Goal: Task Accomplishment & Management: Manage account settings

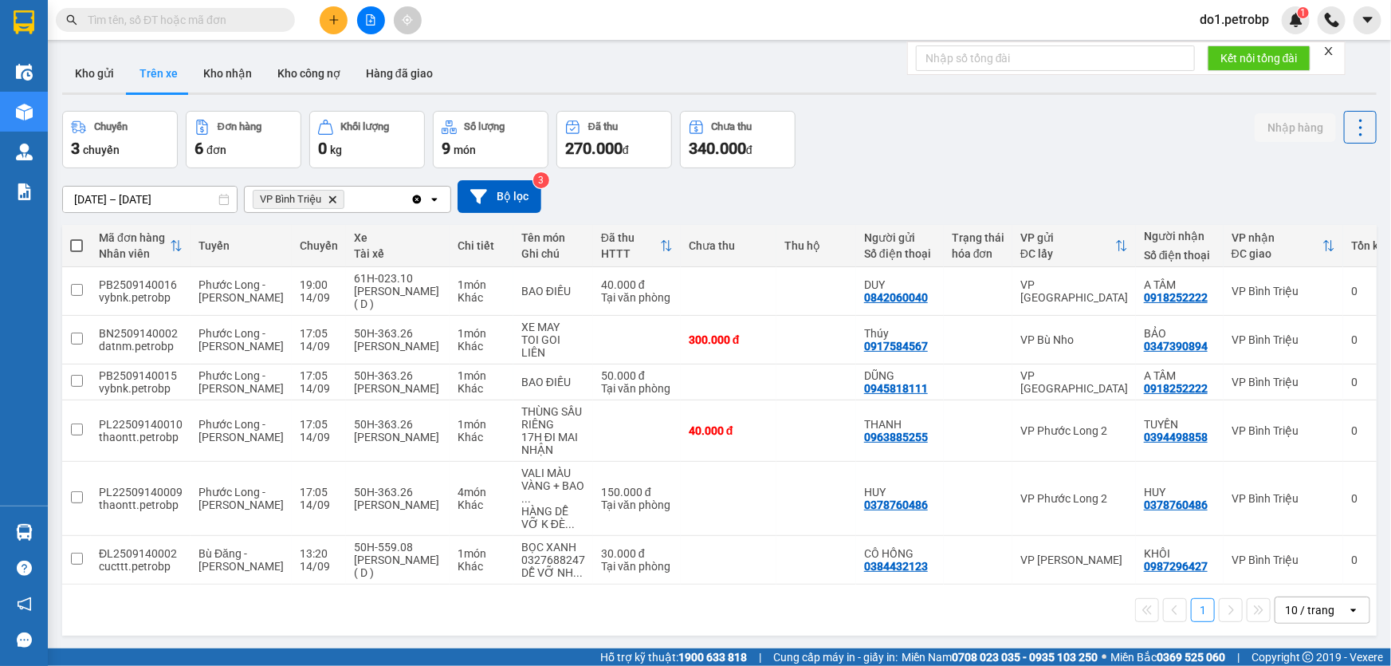
click at [145, 23] on input "text" at bounding box center [182, 20] width 188 height 18
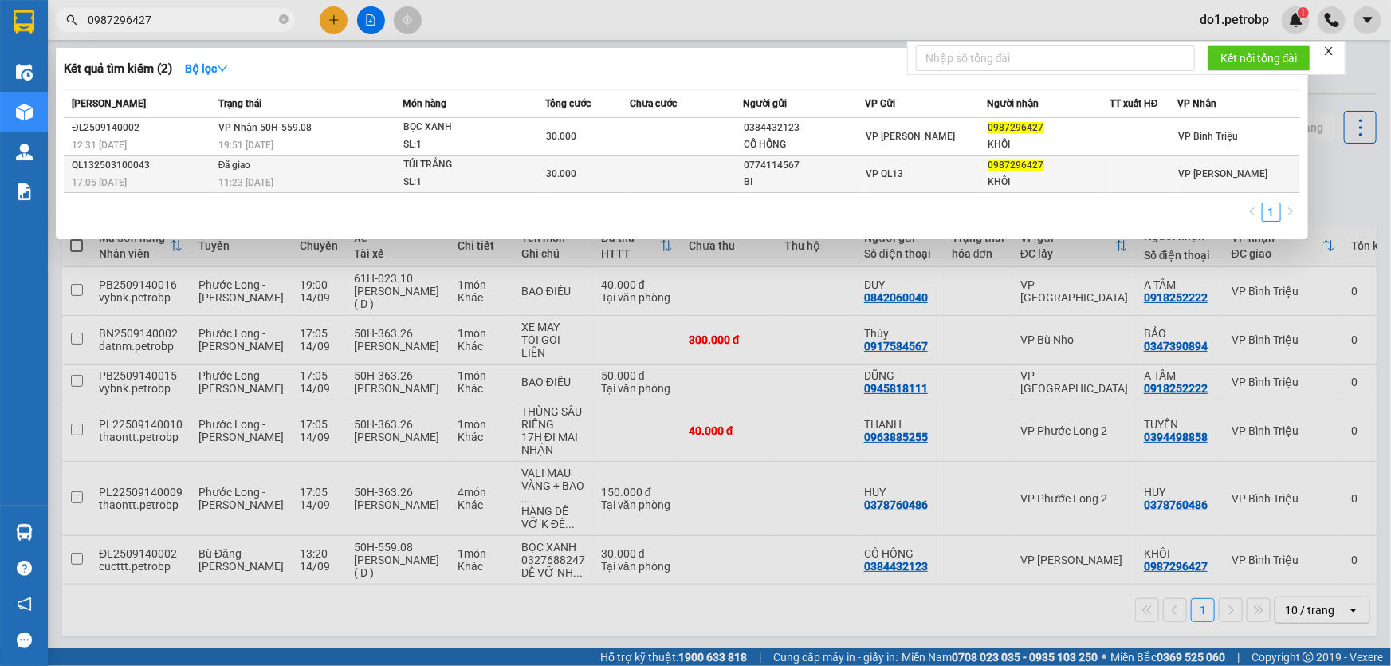
type input "0987296427"
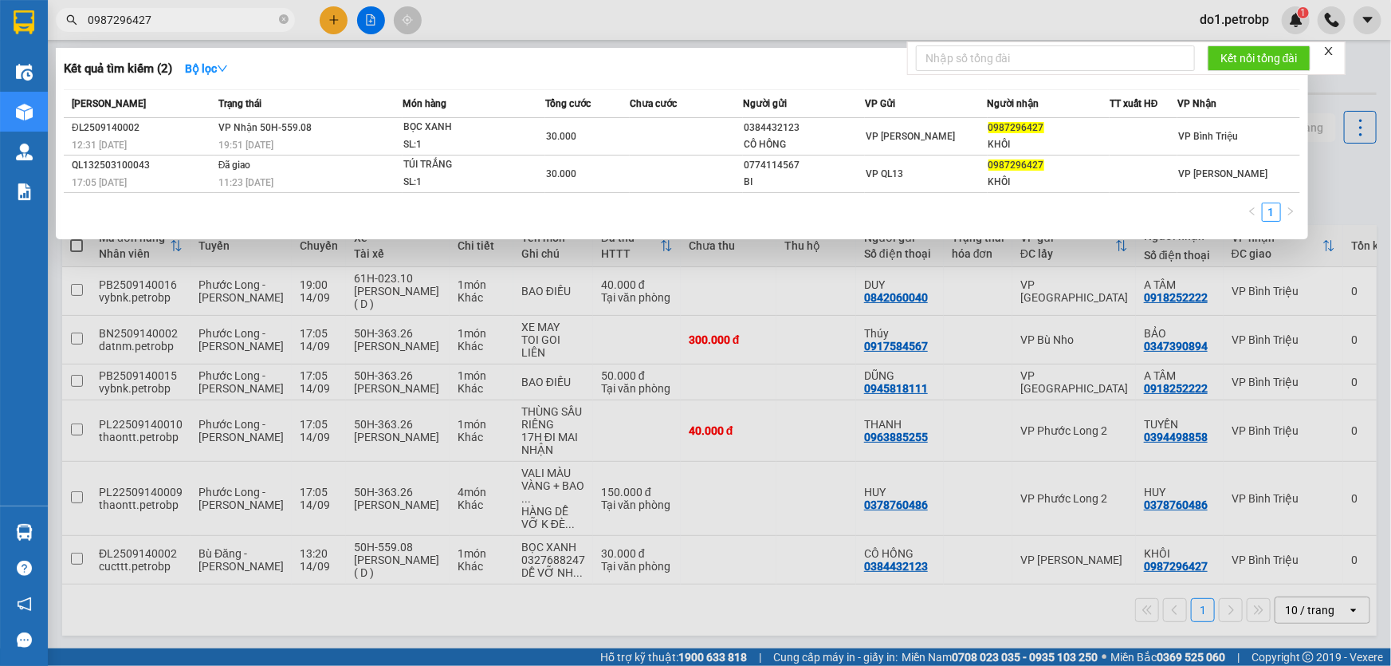
click at [348, 157] on td "Đã giao 11:23 - 11/03" at bounding box center [308, 173] width 188 height 37
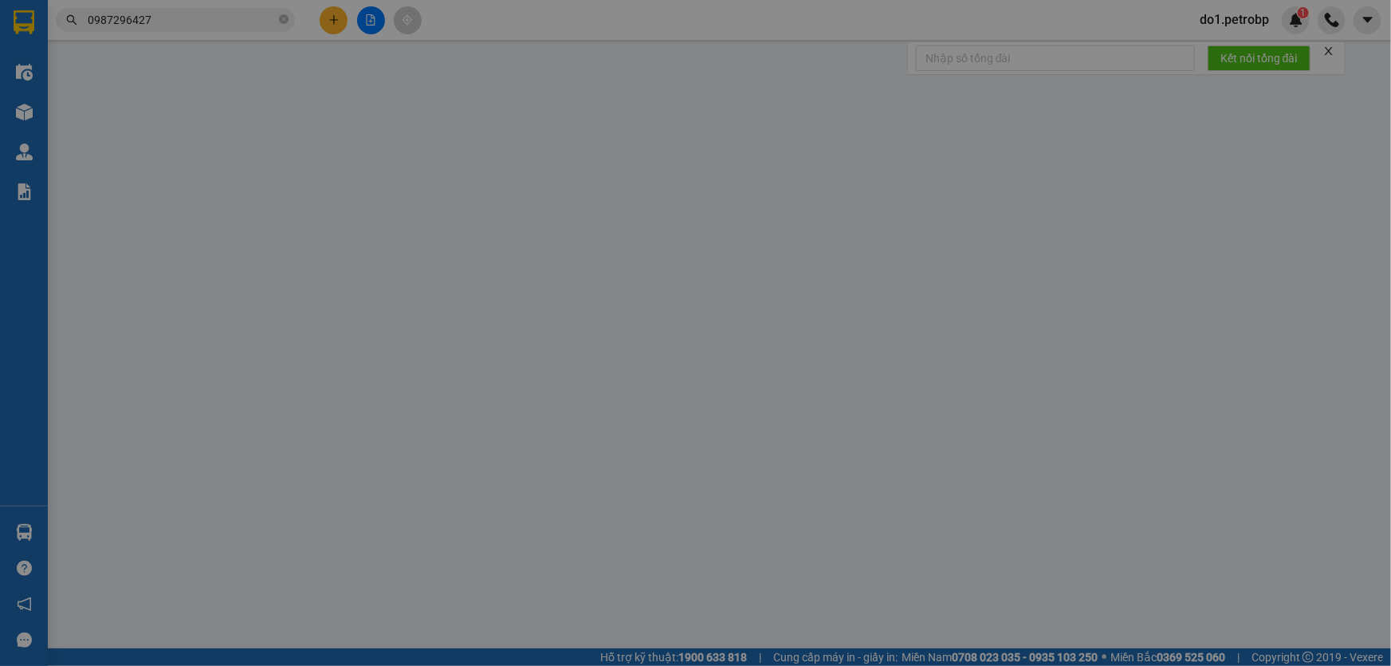
click at [350, 153] on input "Người gửi *" at bounding box center [414, 161] width 199 height 26
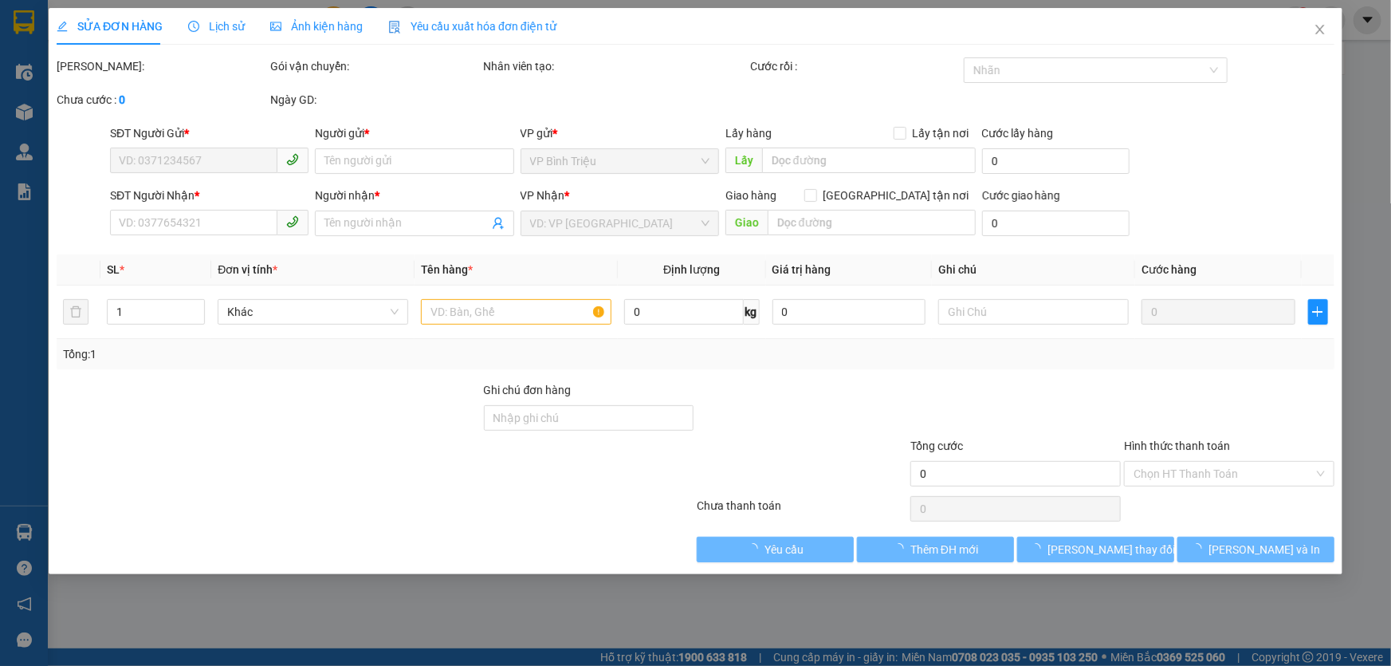
type input "0774114567"
type input "BI"
type input "0987296427"
type input "KHÔI"
type input "30.000"
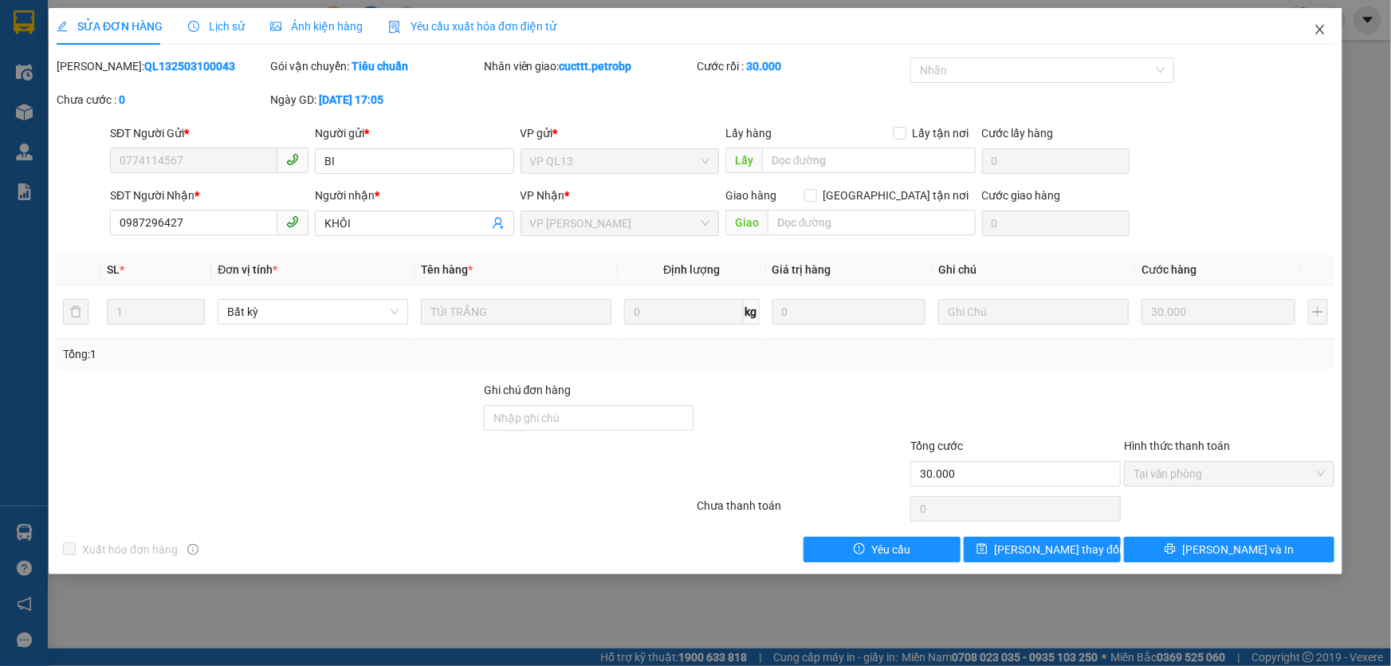
click at [1315, 31] on icon "close" at bounding box center [1320, 29] width 13 height 13
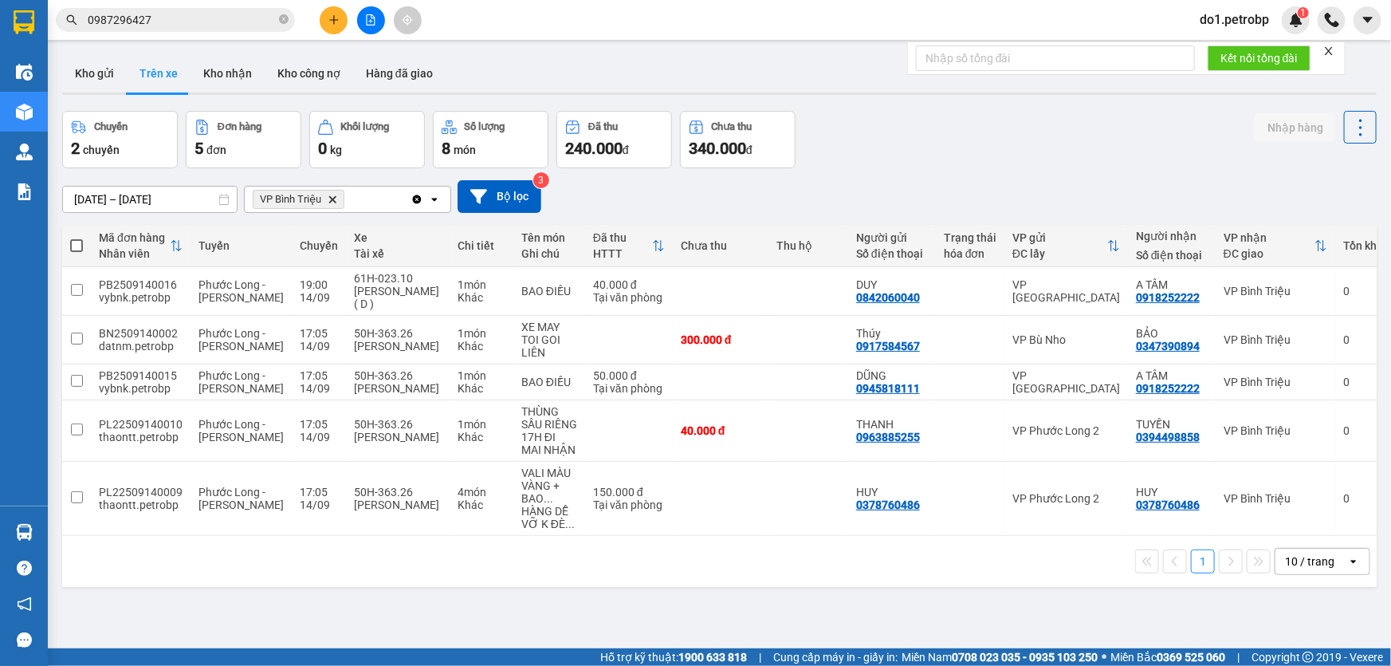
click at [163, 21] on input "0987296427" at bounding box center [182, 20] width 188 height 18
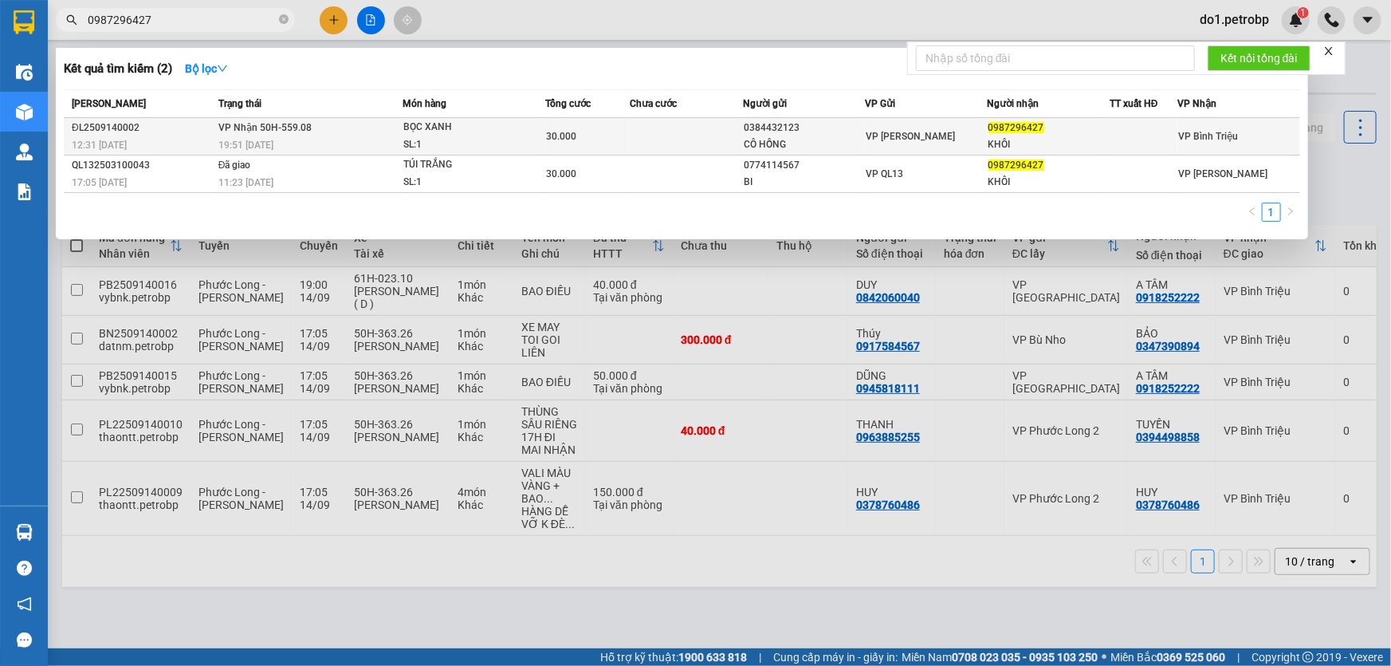
click at [259, 130] on span "VP Nhận 50H-559.08" at bounding box center [264, 127] width 93 height 11
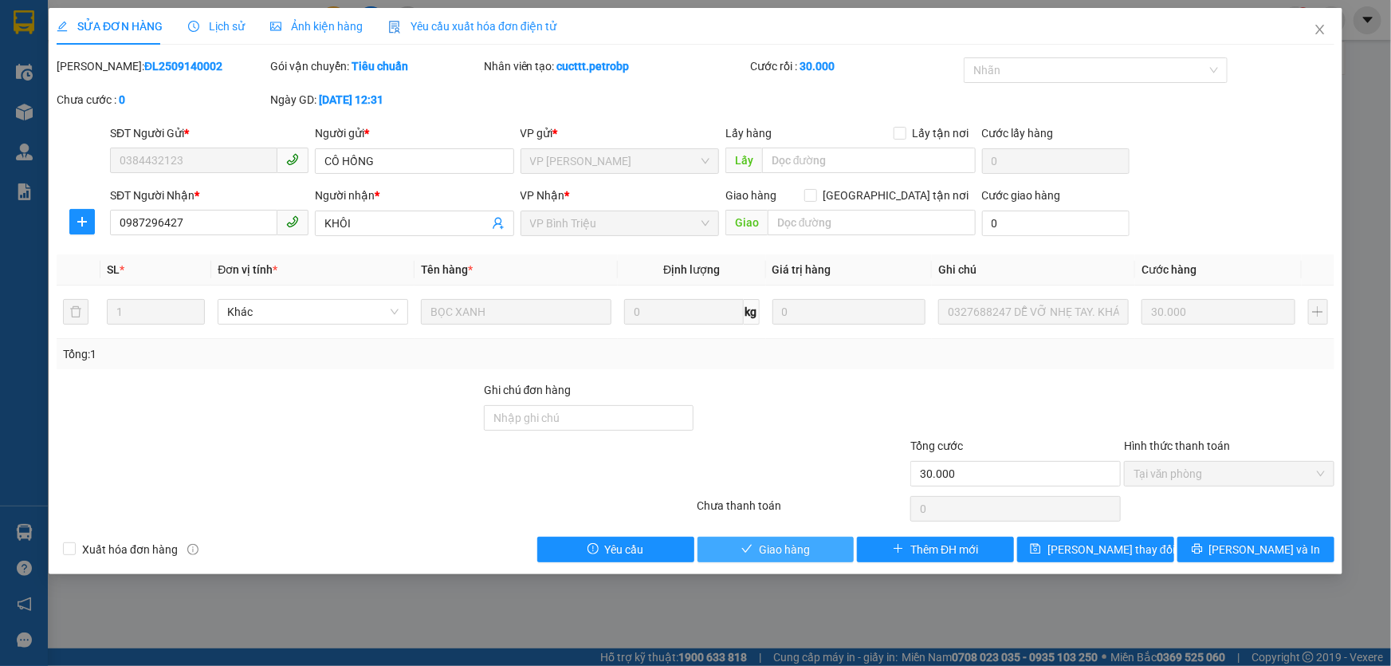
click at [791, 544] on span "Giao hàng" at bounding box center [784, 550] width 51 height 18
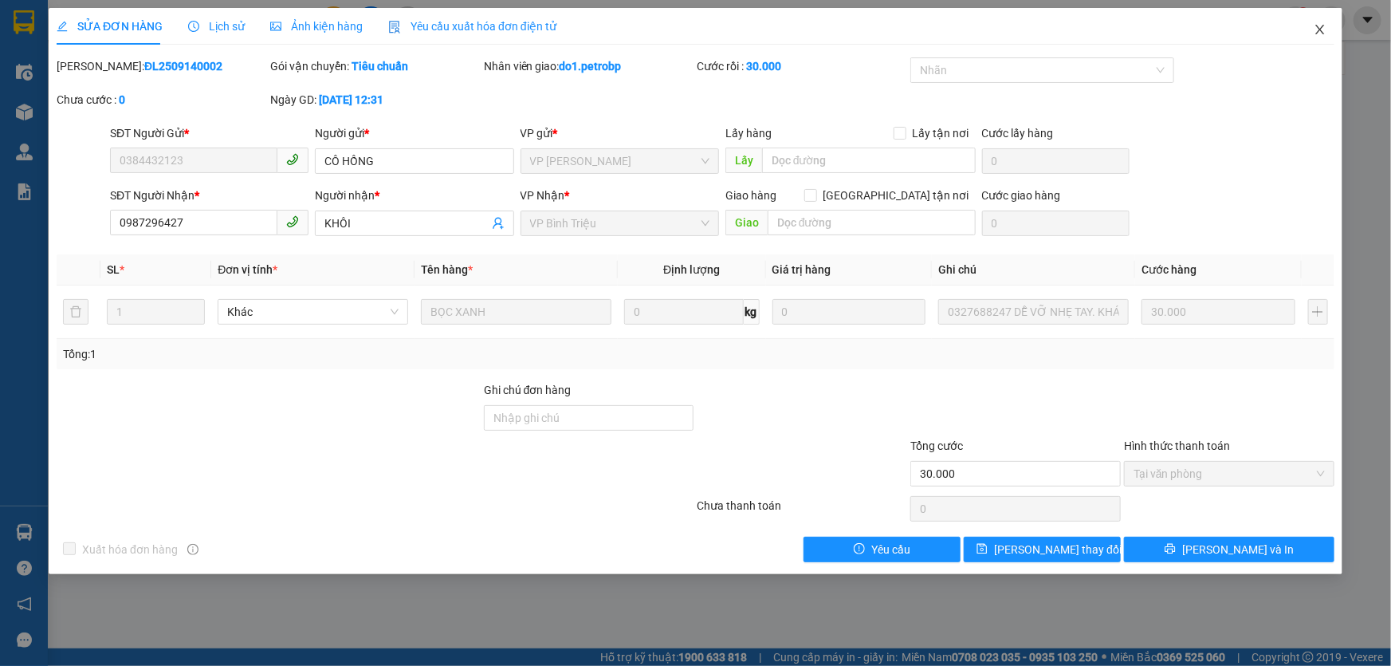
click at [1320, 22] on span "Close" at bounding box center [1320, 30] width 45 height 45
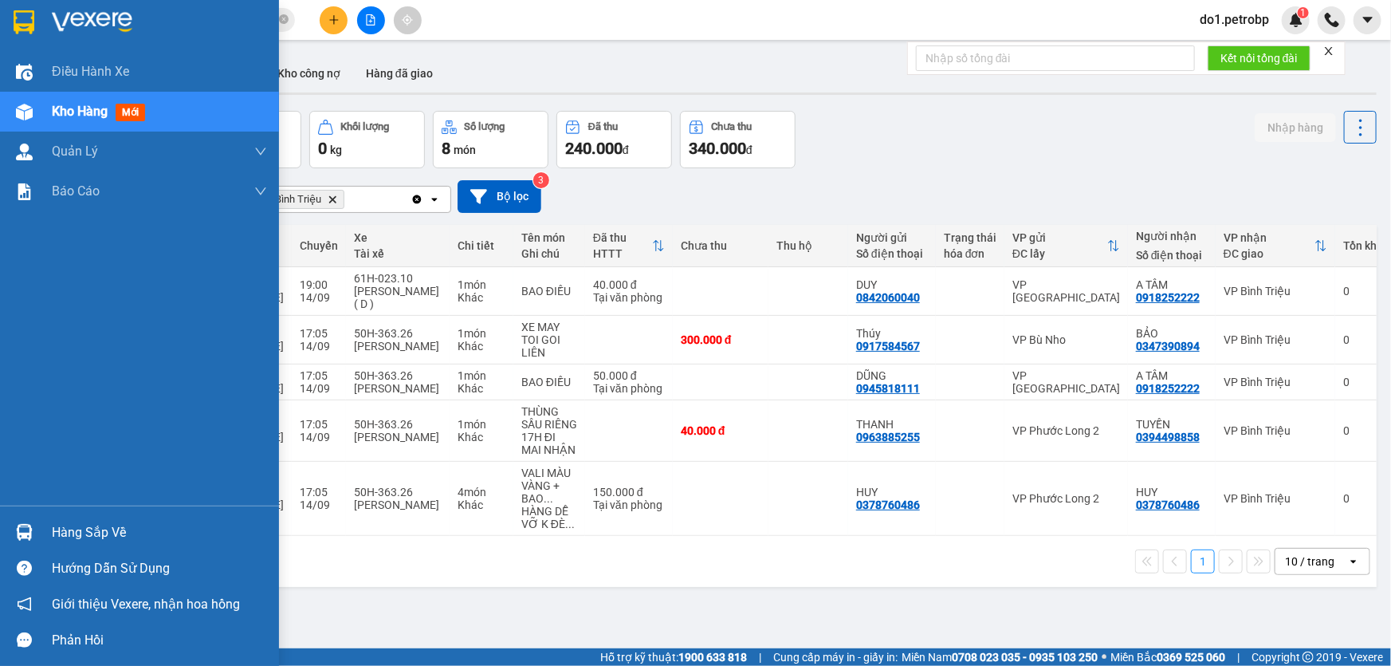
drag, startPoint x: 13, startPoint y: 526, endPoint x: 89, endPoint y: 538, distance: 76.7
click at [13, 526] on div at bounding box center [24, 532] width 28 height 28
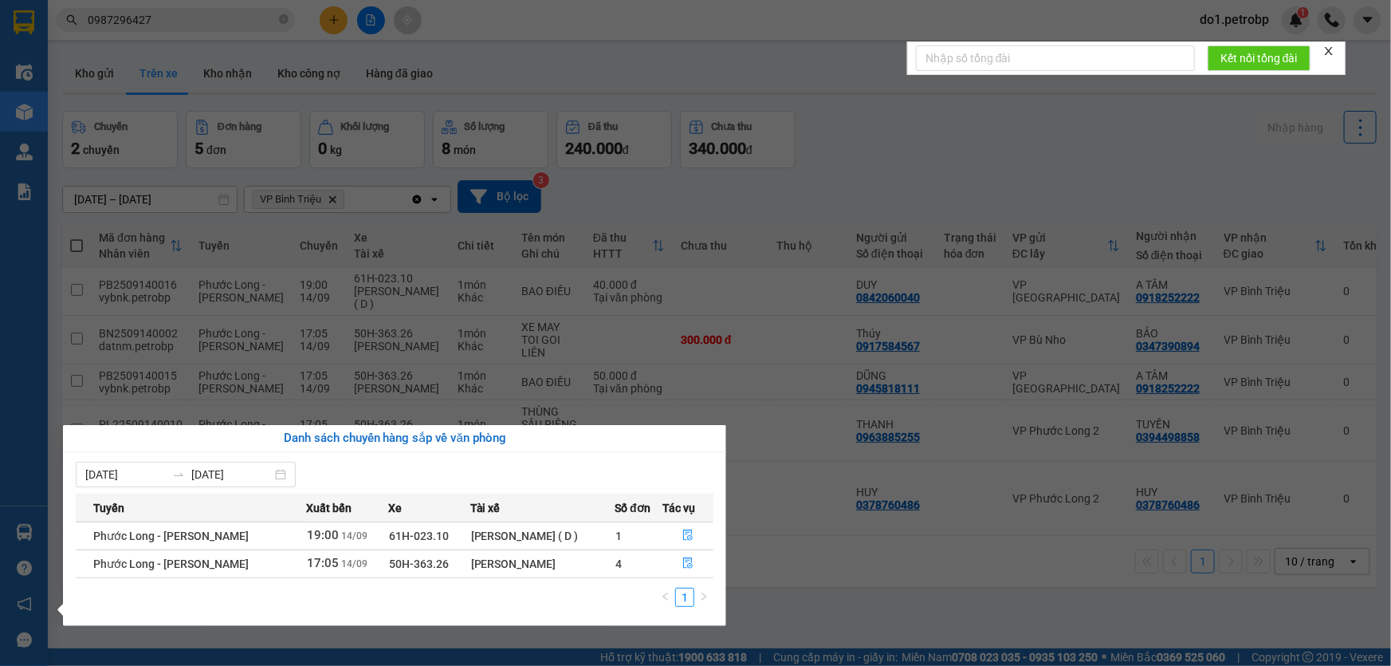
click at [929, 568] on section "Kết quả tìm kiếm ( 2 ) Bộ lọc Mã ĐH Trạng thái Món hàng Tổng cước Chưa cước Ngư…" at bounding box center [695, 333] width 1391 height 666
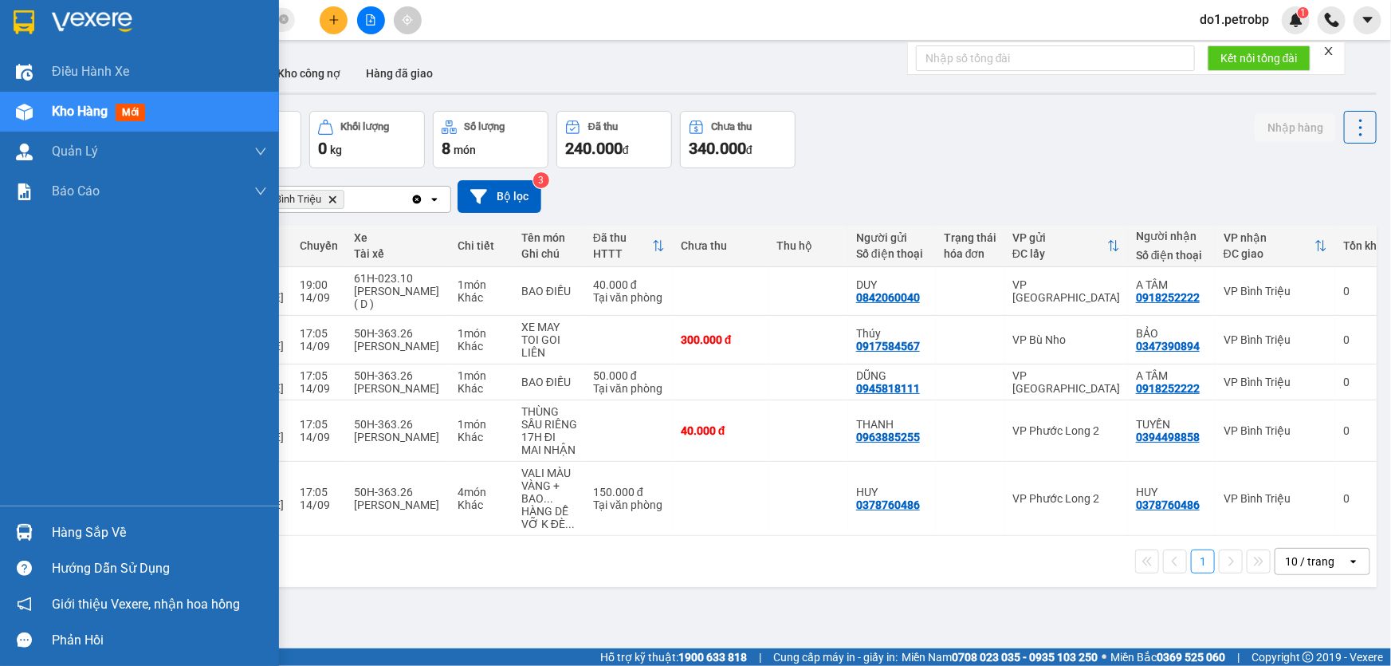
drag, startPoint x: 46, startPoint y: 529, endPoint x: 142, endPoint y: 535, distance: 95.8
click at [50, 529] on div "Hàng sắp về" at bounding box center [139, 532] width 279 height 36
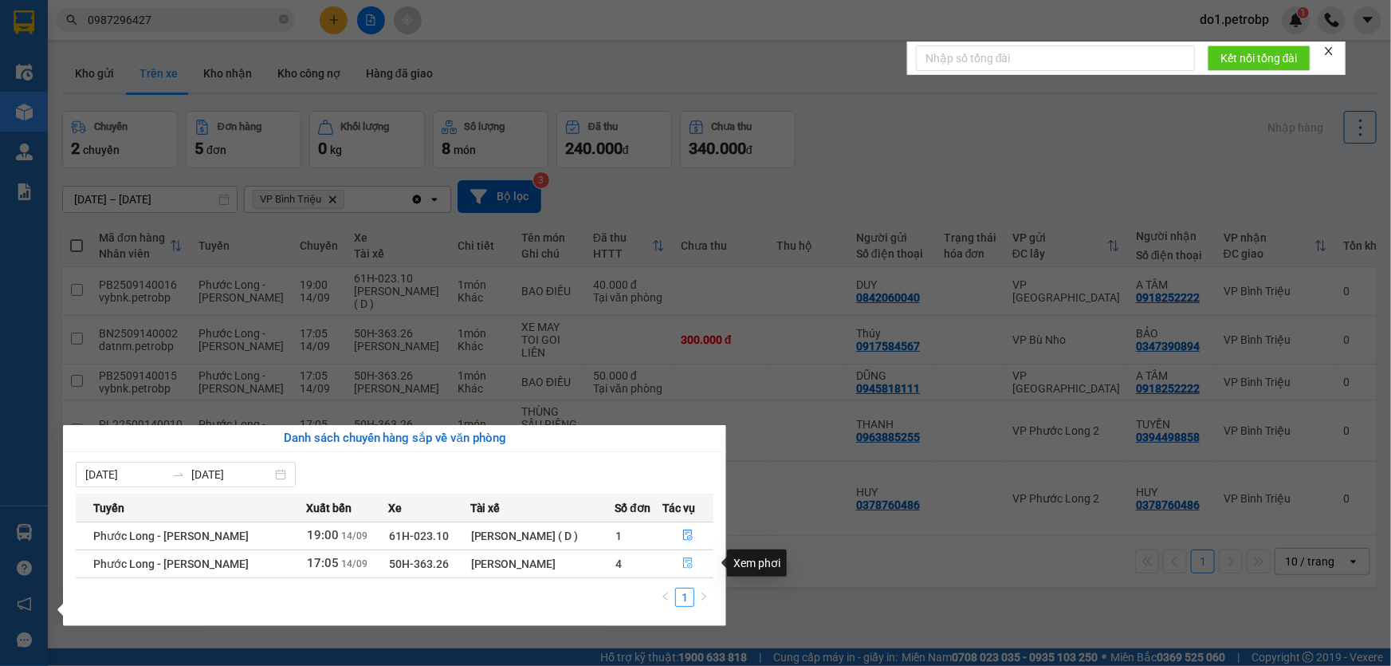
click at [679, 561] on button "button" at bounding box center [688, 564] width 49 height 26
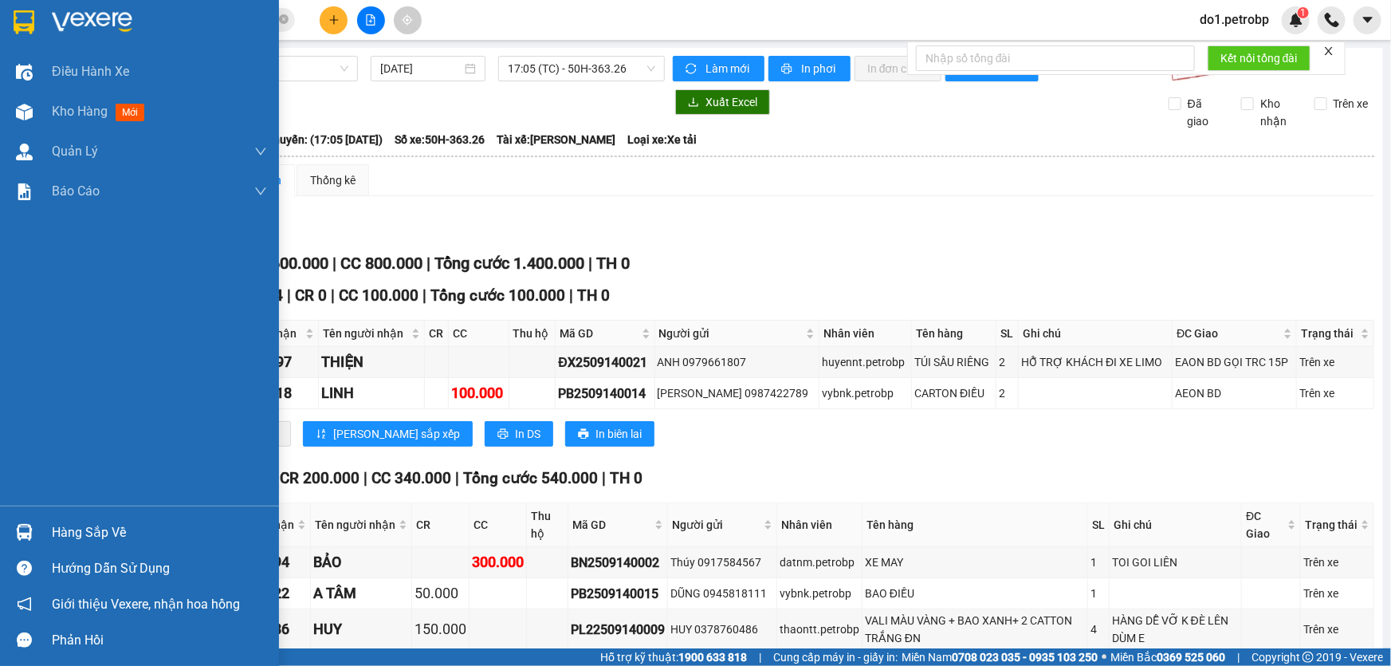
click at [16, 530] on img at bounding box center [24, 532] width 17 height 17
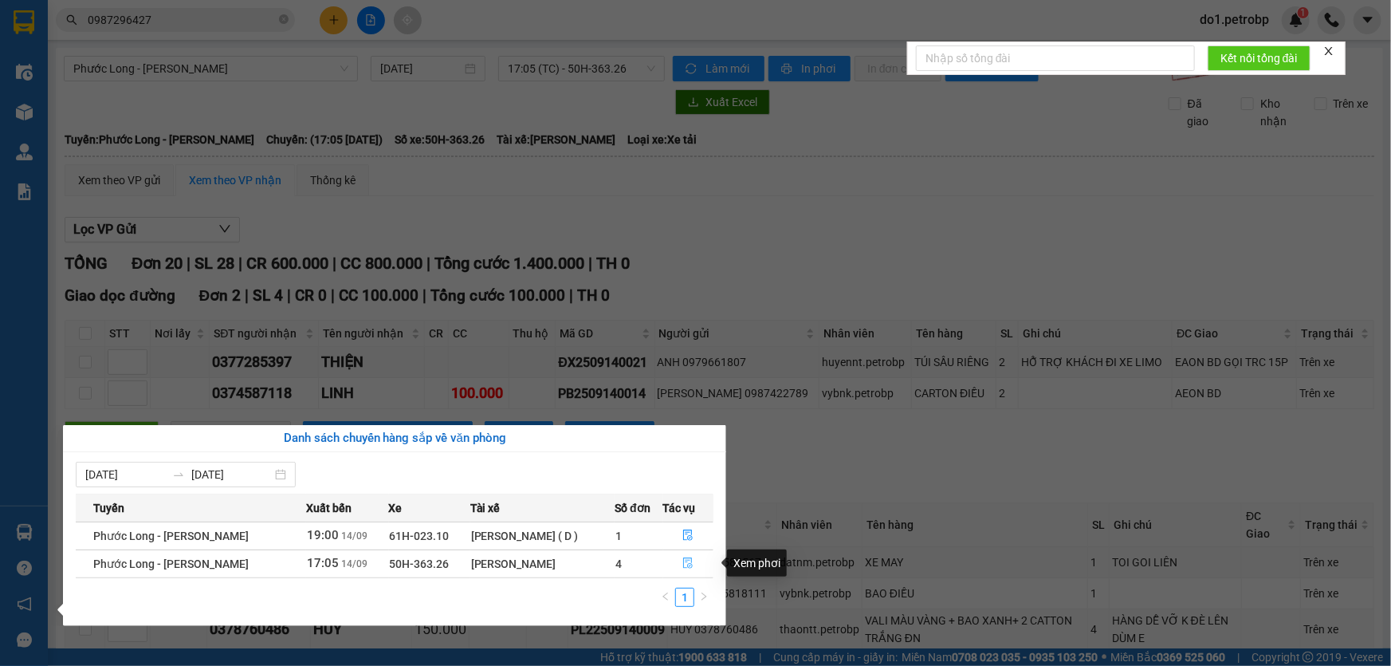
click at [679, 557] on button "button" at bounding box center [688, 564] width 49 height 26
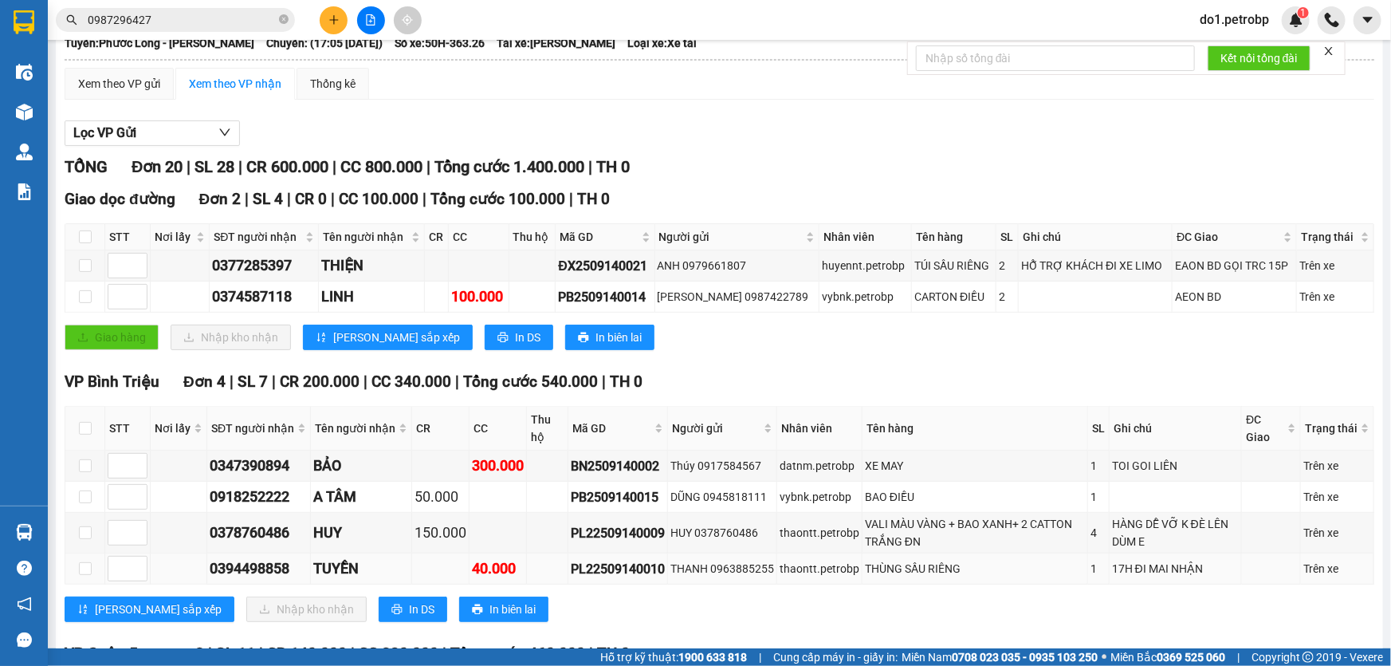
scroll to position [217, 0]
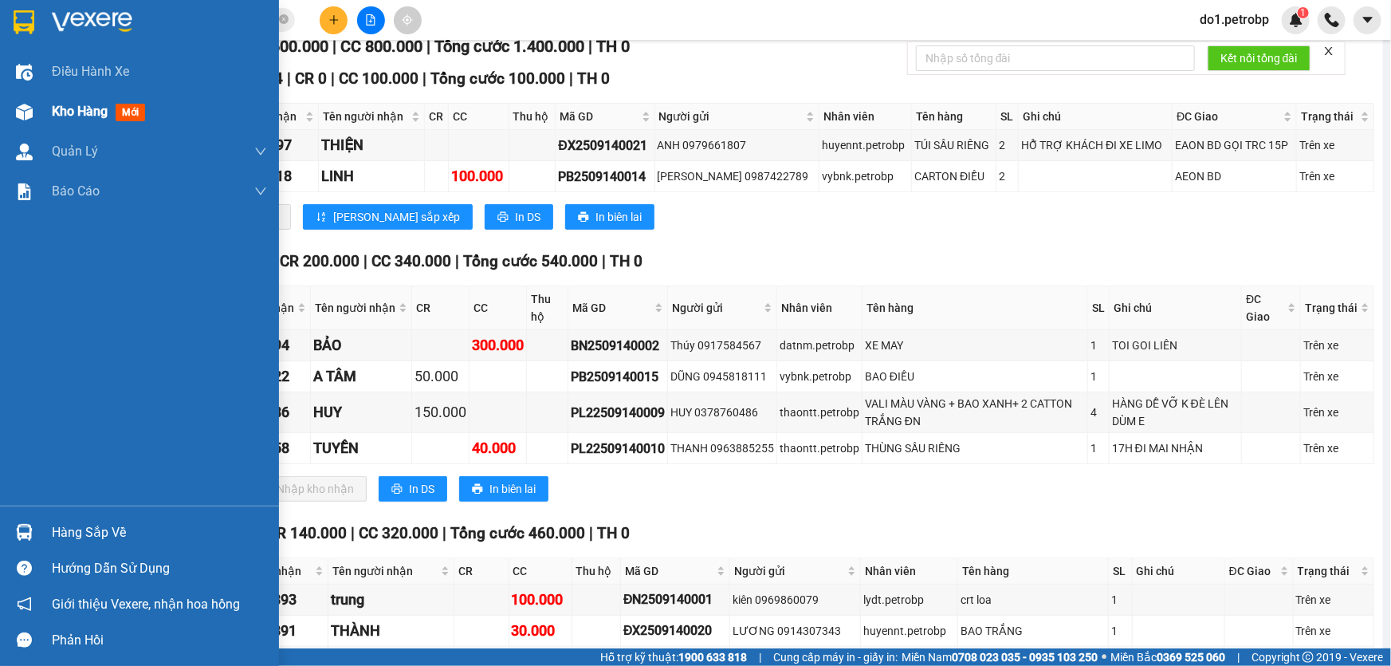
click at [83, 119] on span "Kho hàng" at bounding box center [80, 111] width 56 height 15
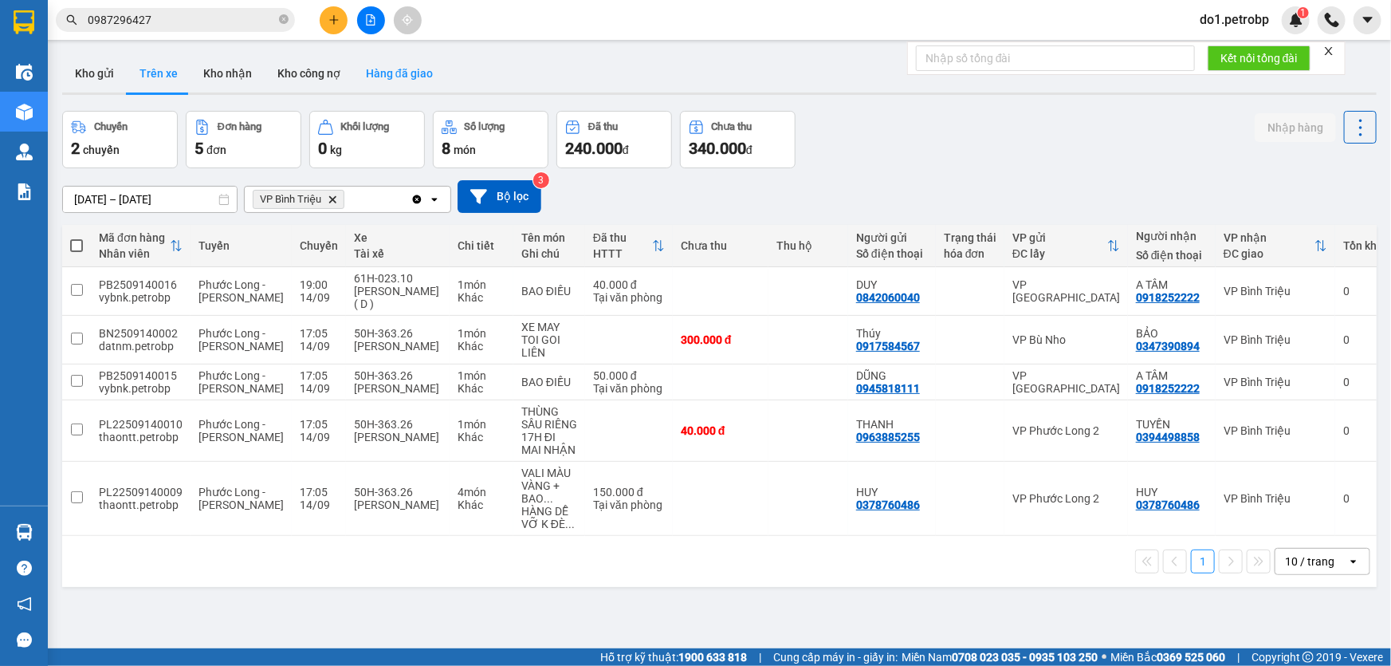
drag, startPoint x: 372, startPoint y: 49, endPoint x: 352, endPoint y: 56, distance: 20.9
drag, startPoint x: 352, startPoint y: 56, endPoint x: 242, endPoint y: 85, distance: 112.9
click at [242, 85] on button "Kho nhận" at bounding box center [228, 73] width 74 height 38
type input "[DATE] – [DATE]"
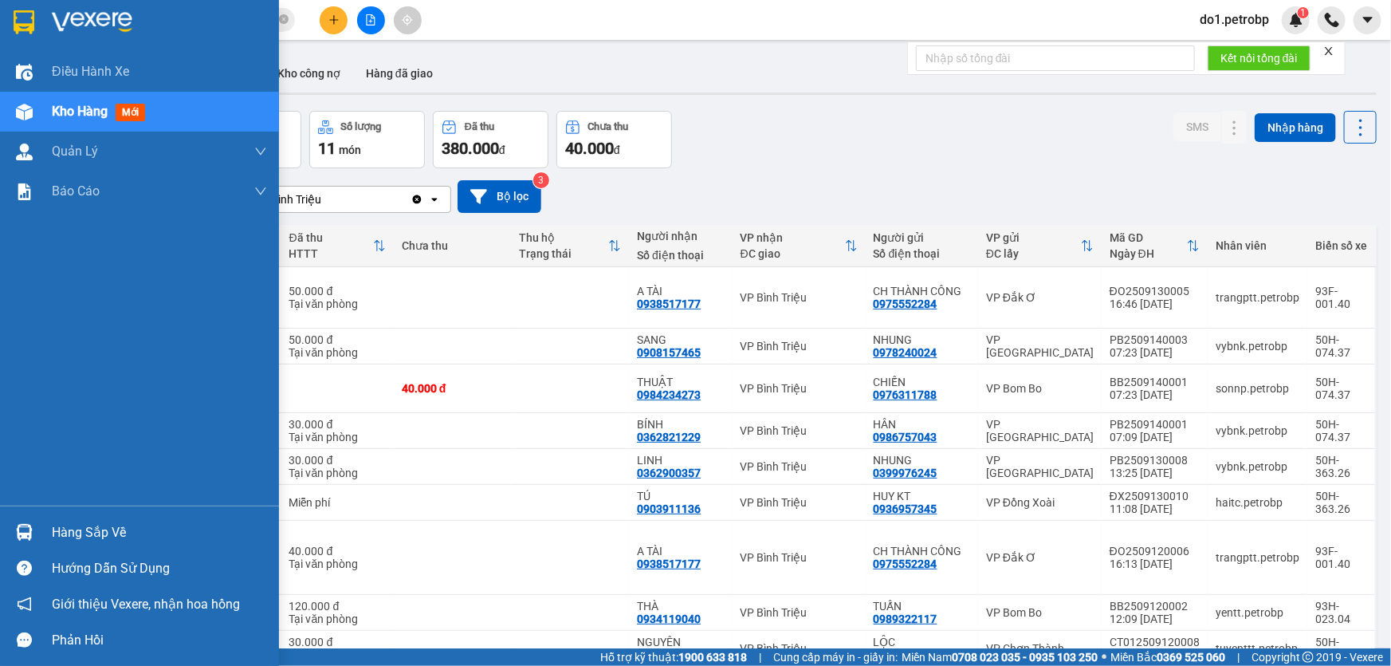
click at [17, 524] on div at bounding box center [24, 532] width 28 height 28
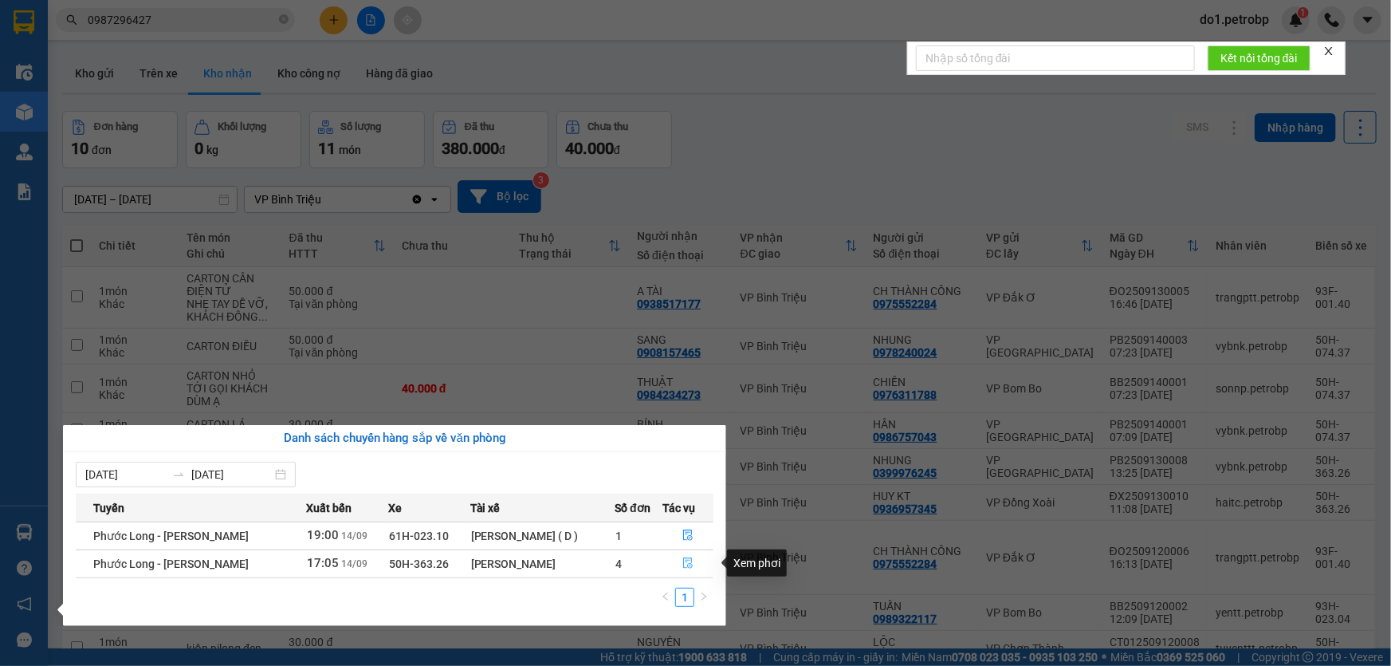
click at [694, 562] on button "button" at bounding box center [688, 564] width 49 height 26
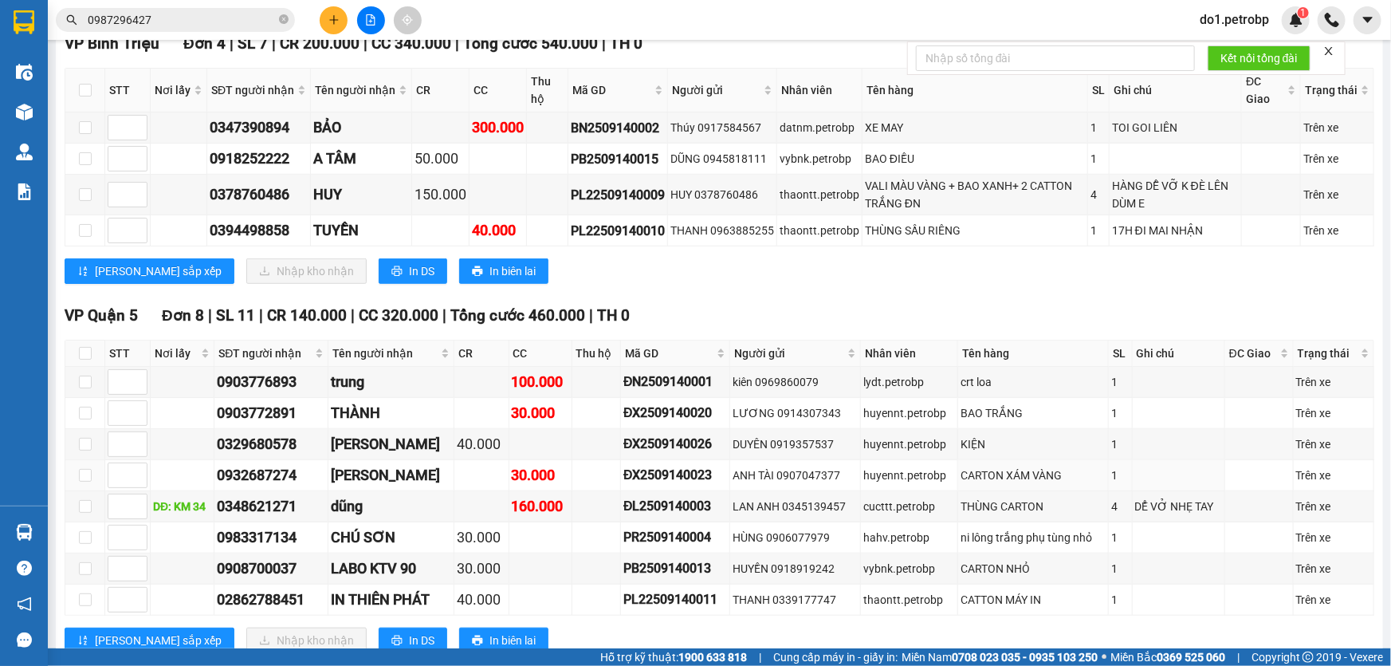
scroll to position [289, 0]
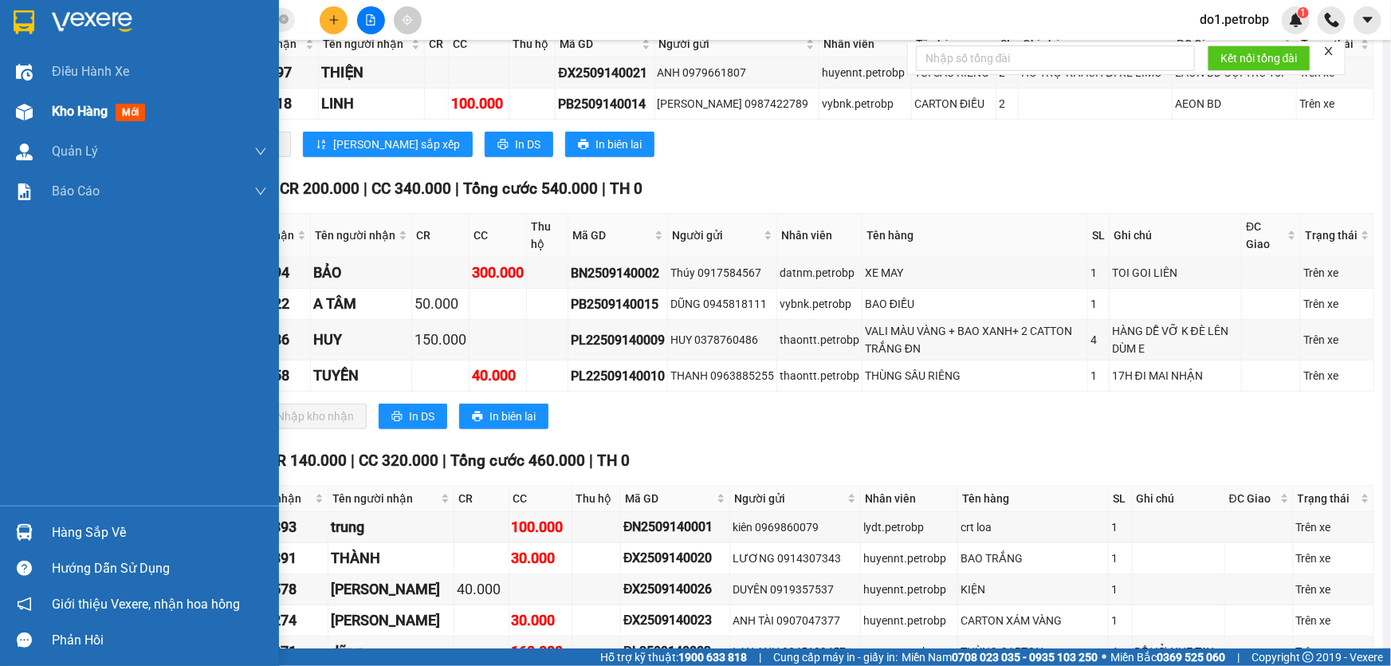
click at [40, 103] on div "Kho hàng mới" at bounding box center [139, 112] width 279 height 40
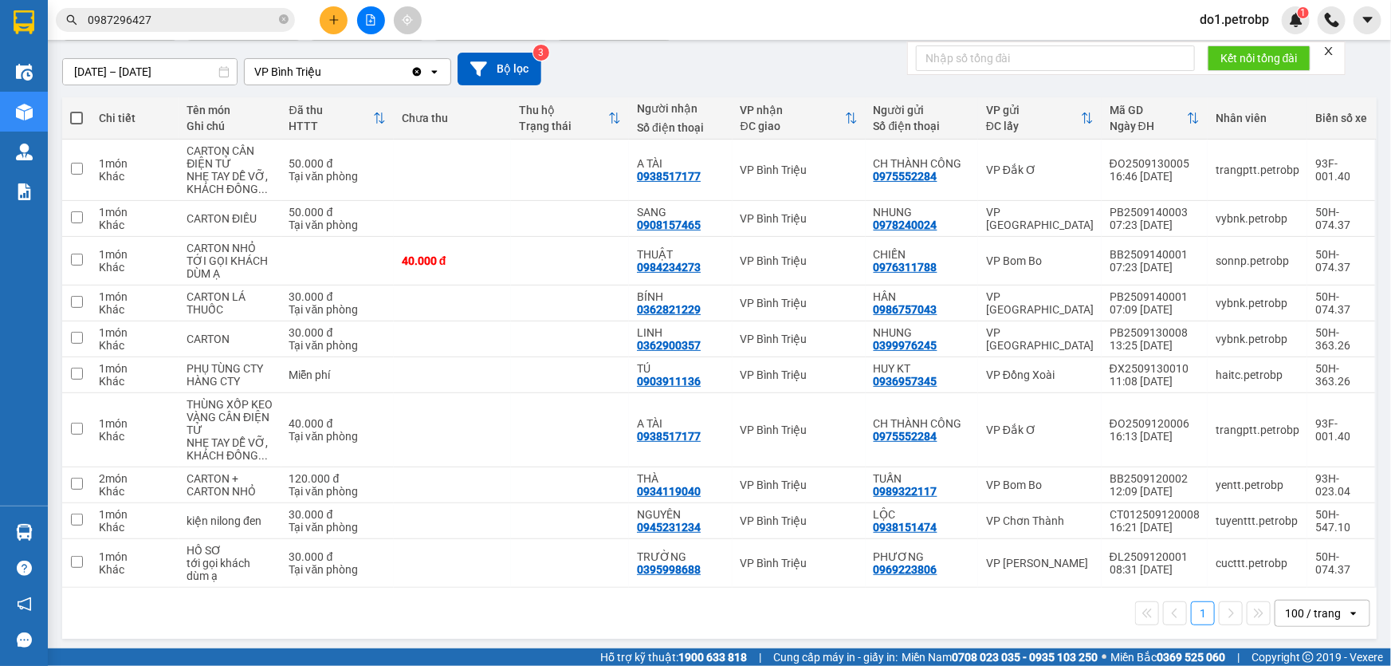
scroll to position [130, 0]
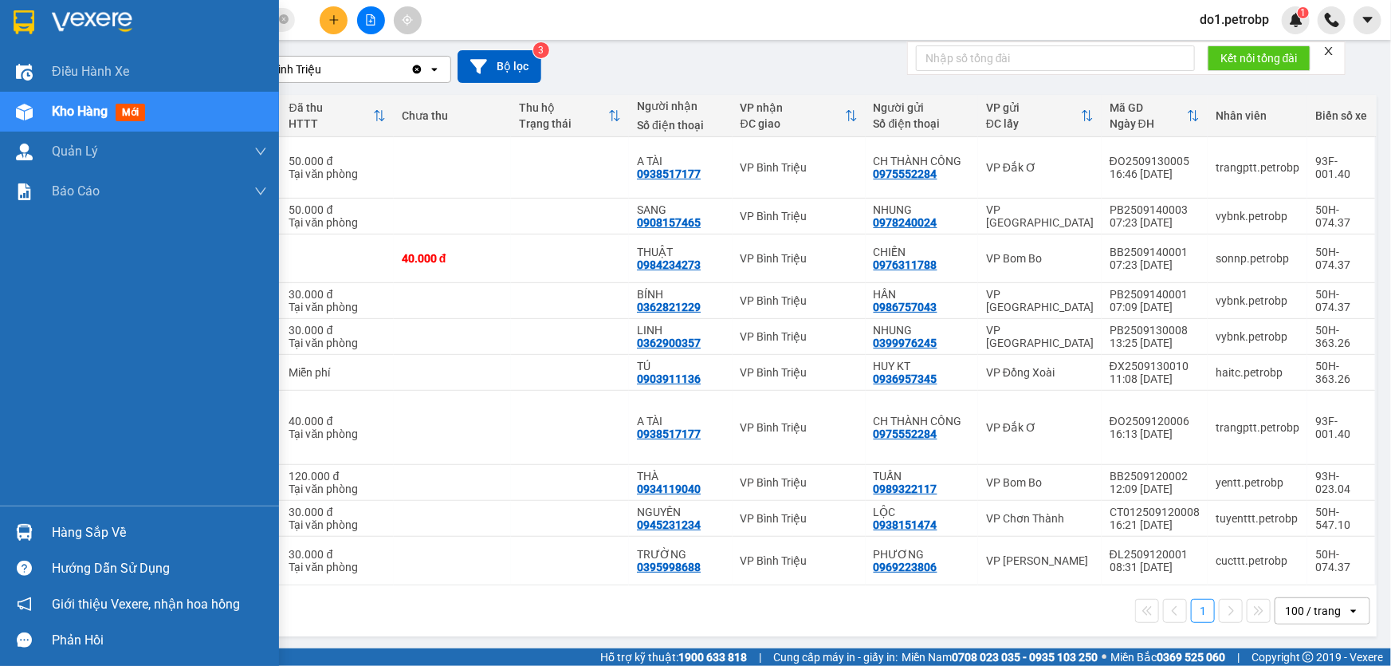
click at [12, 517] on div "Hàng sắp về" at bounding box center [139, 532] width 279 height 36
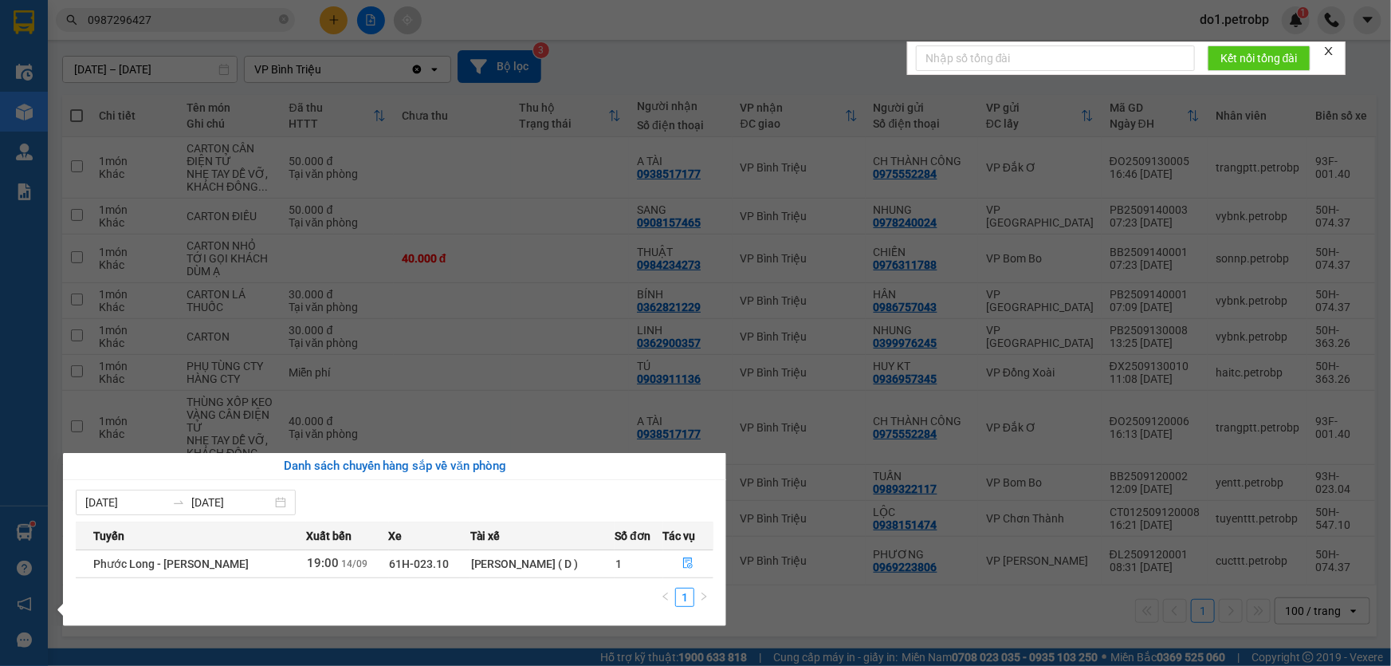
click at [546, 223] on section "Kết quả tìm kiếm ( 2 ) Bộ lọc Mã ĐH Trạng thái Món hàng Tổng cước Chưa cước Ngư…" at bounding box center [695, 333] width 1391 height 666
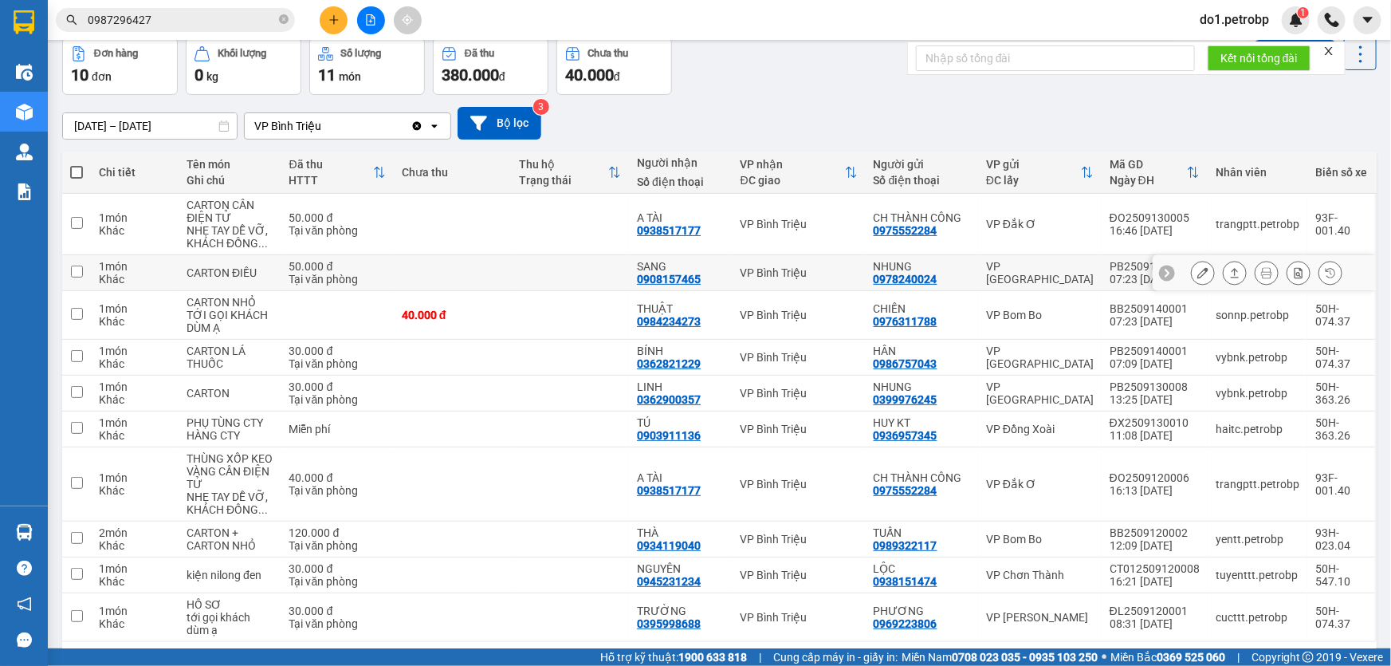
scroll to position [0, 0]
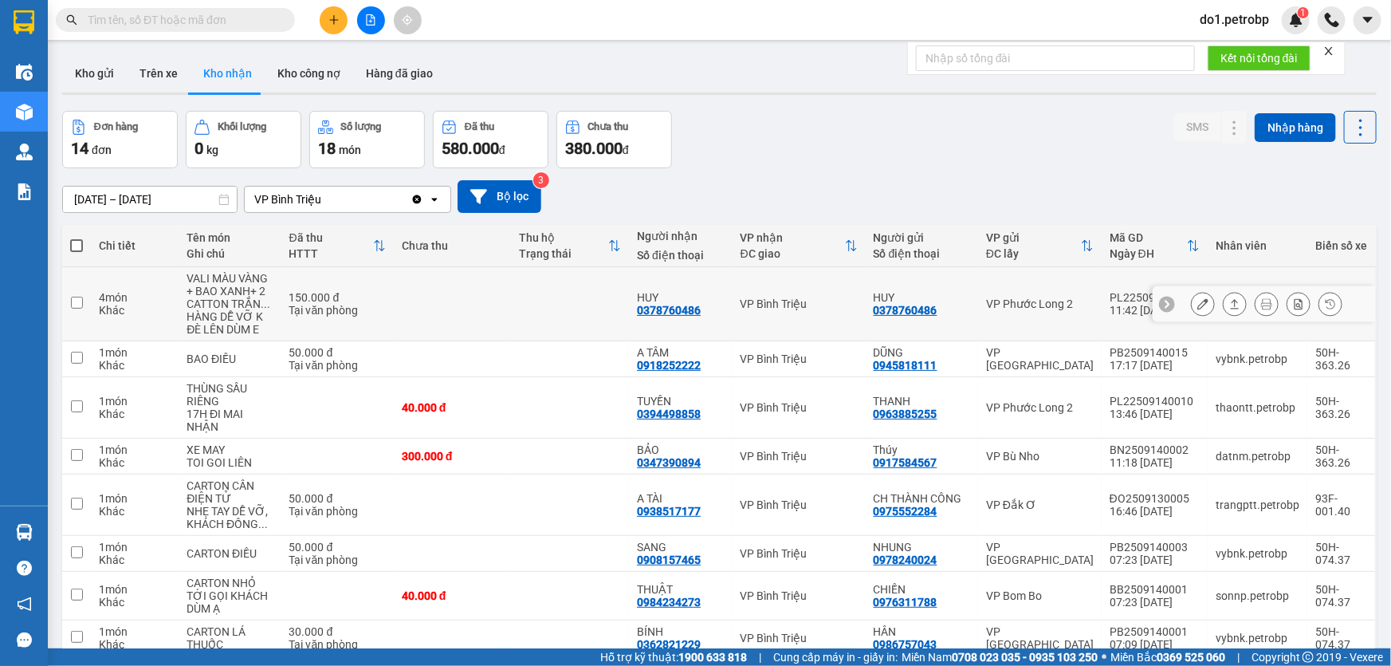
click at [1192, 310] on button at bounding box center [1203, 304] width 22 height 28
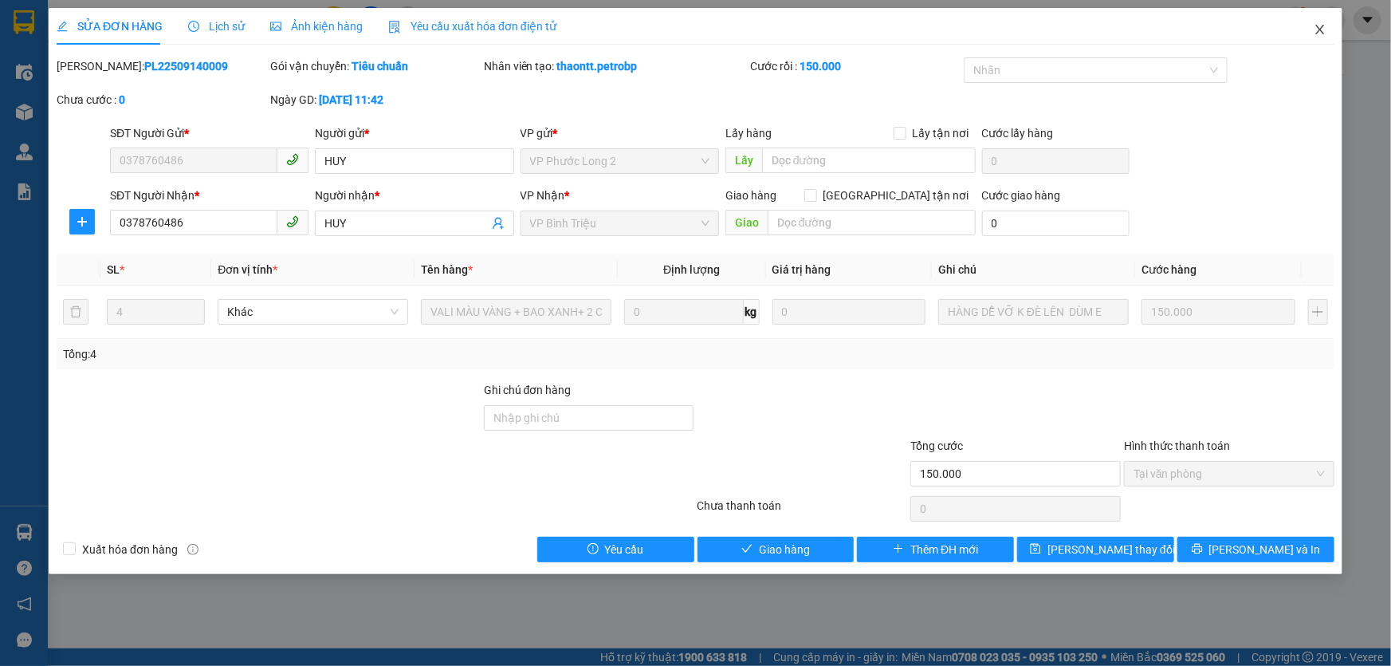
click at [1320, 28] on icon "close" at bounding box center [1320, 29] width 13 height 13
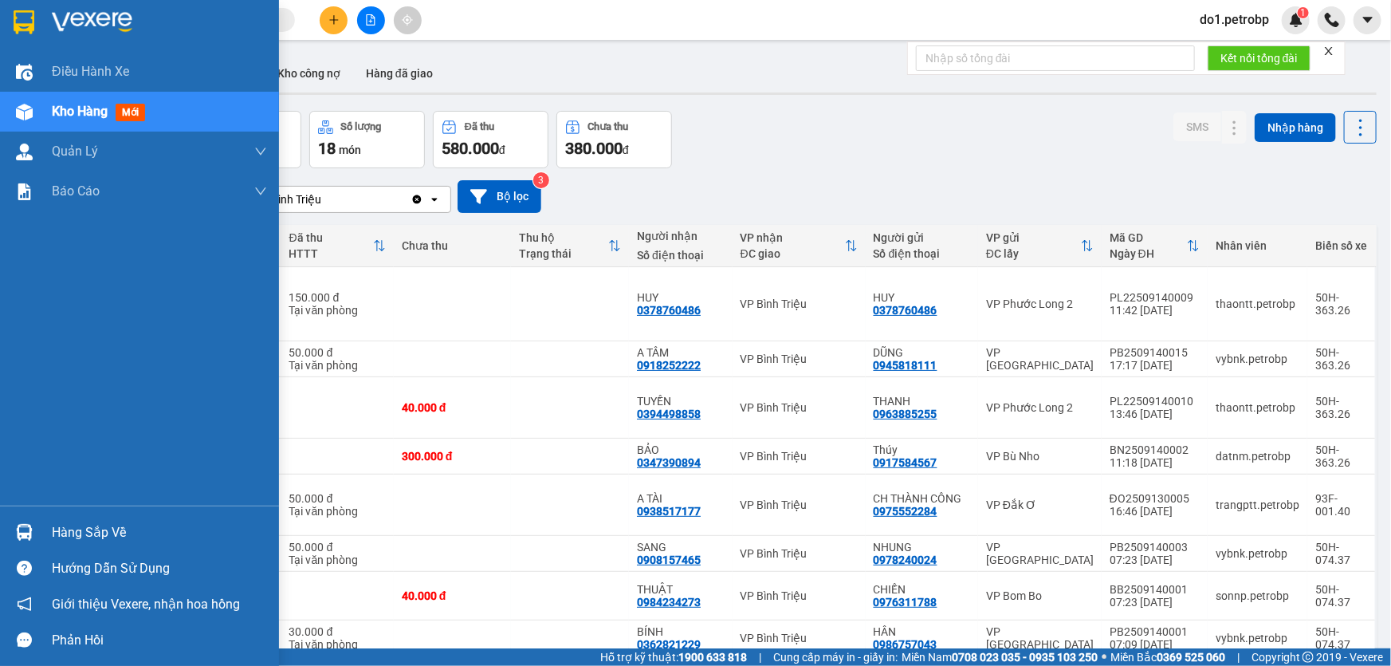
click at [55, 510] on div "Hàng sắp về Hướng dẫn sử dụng Giới thiệu Vexere, nhận hoa hồng Phản hồi" at bounding box center [139, 582] width 279 height 152
click at [112, 536] on div "Hàng sắp về" at bounding box center [159, 533] width 215 height 24
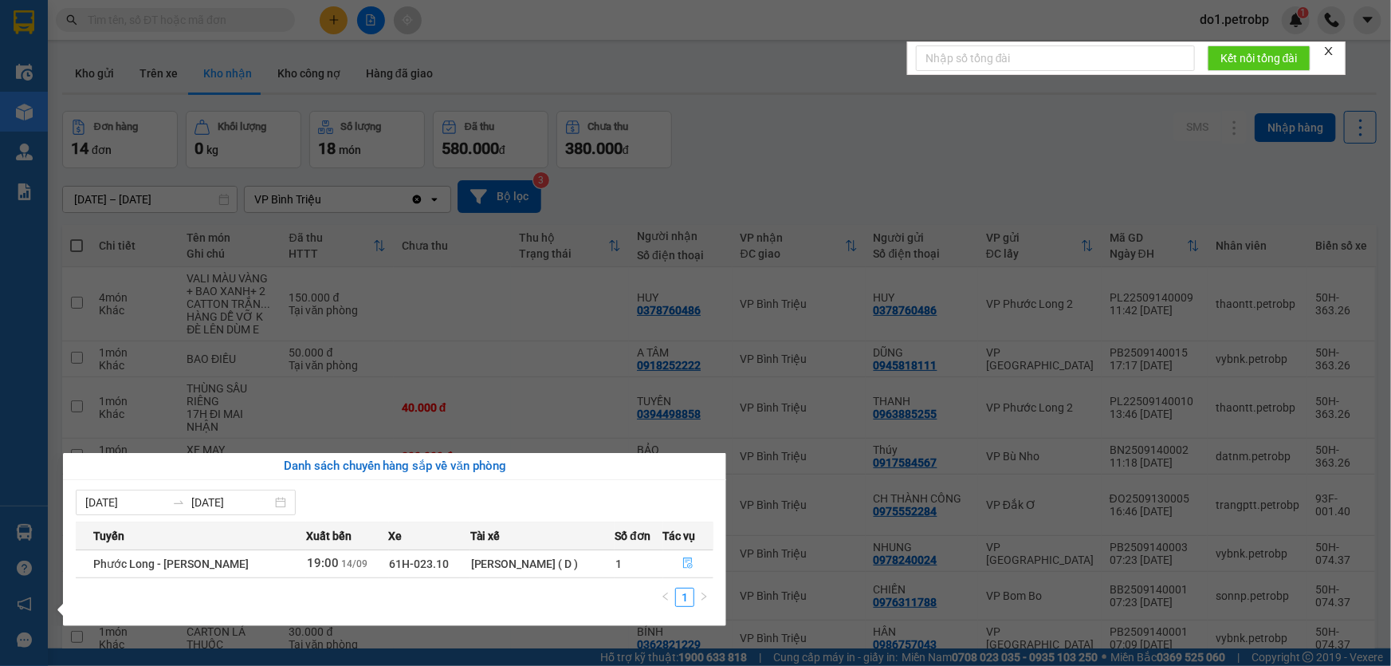
click at [700, 569] on button "button" at bounding box center [688, 564] width 49 height 26
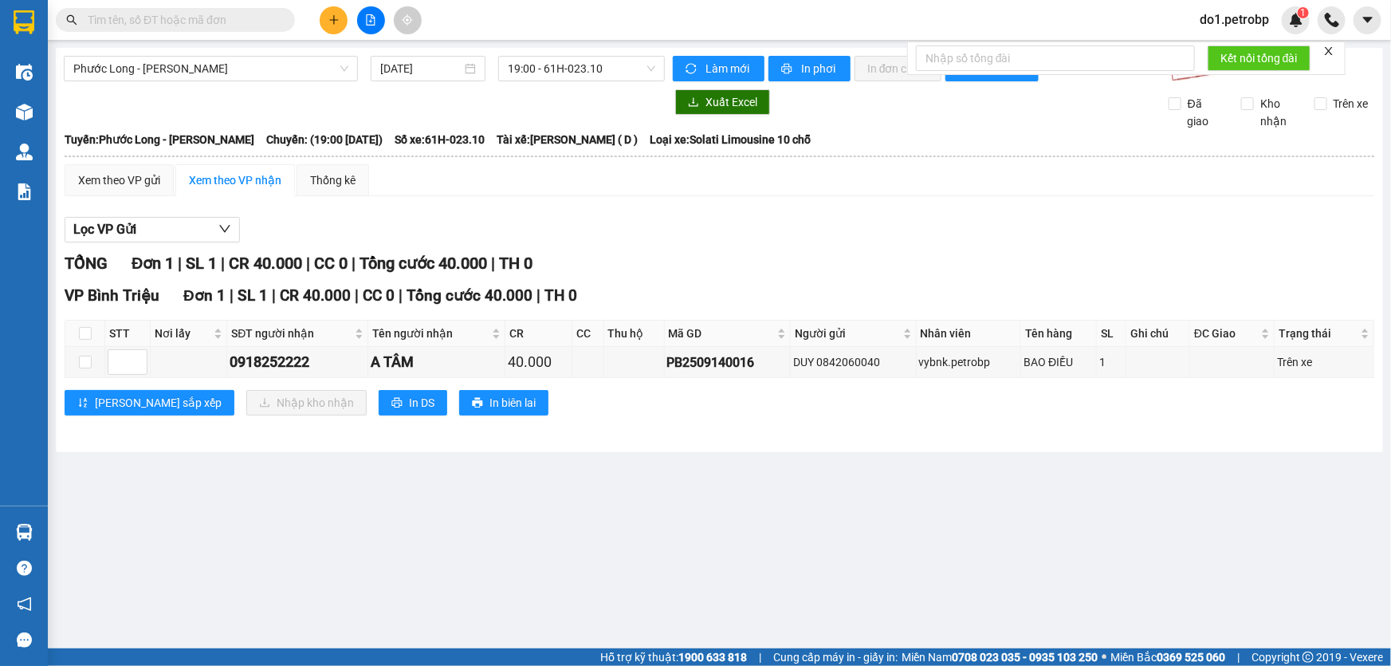
click at [227, 22] on input "text" at bounding box center [182, 20] width 188 height 18
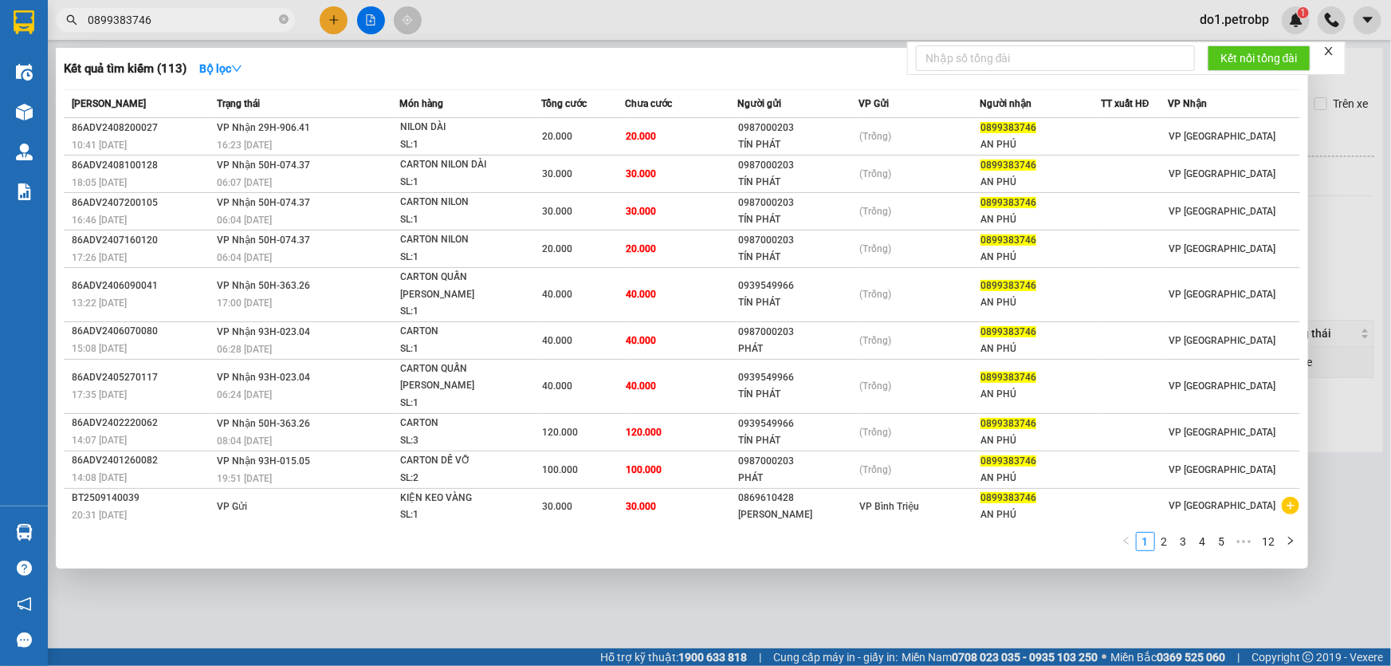
type input "0899383746"
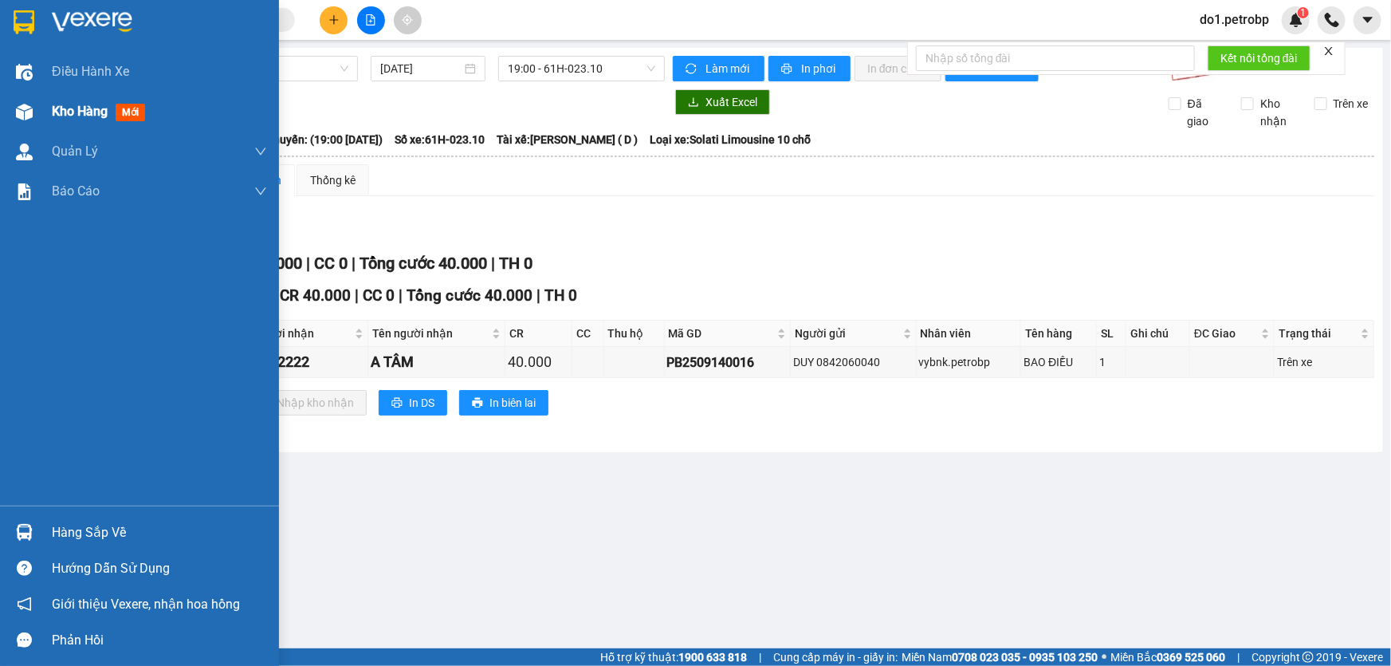
click at [67, 107] on span "Kho hàng" at bounding box center [80, 111] width 56 height 15
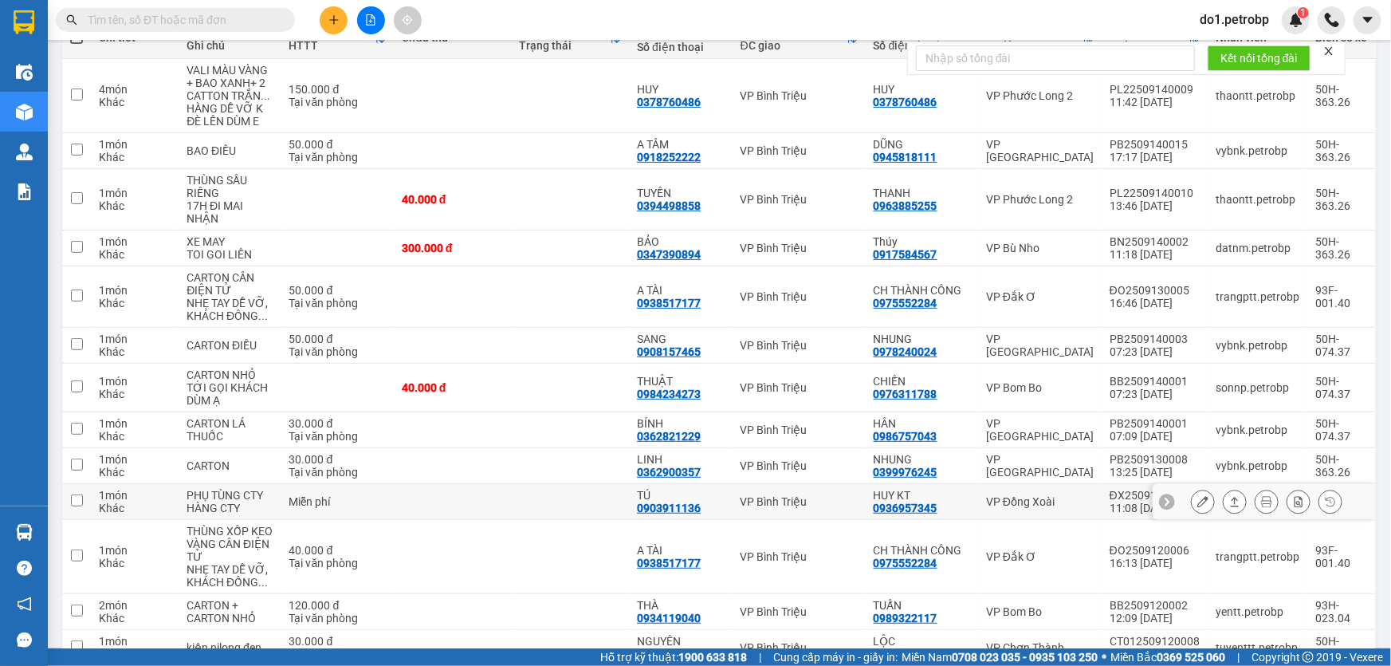
scroll to position [217, 0]
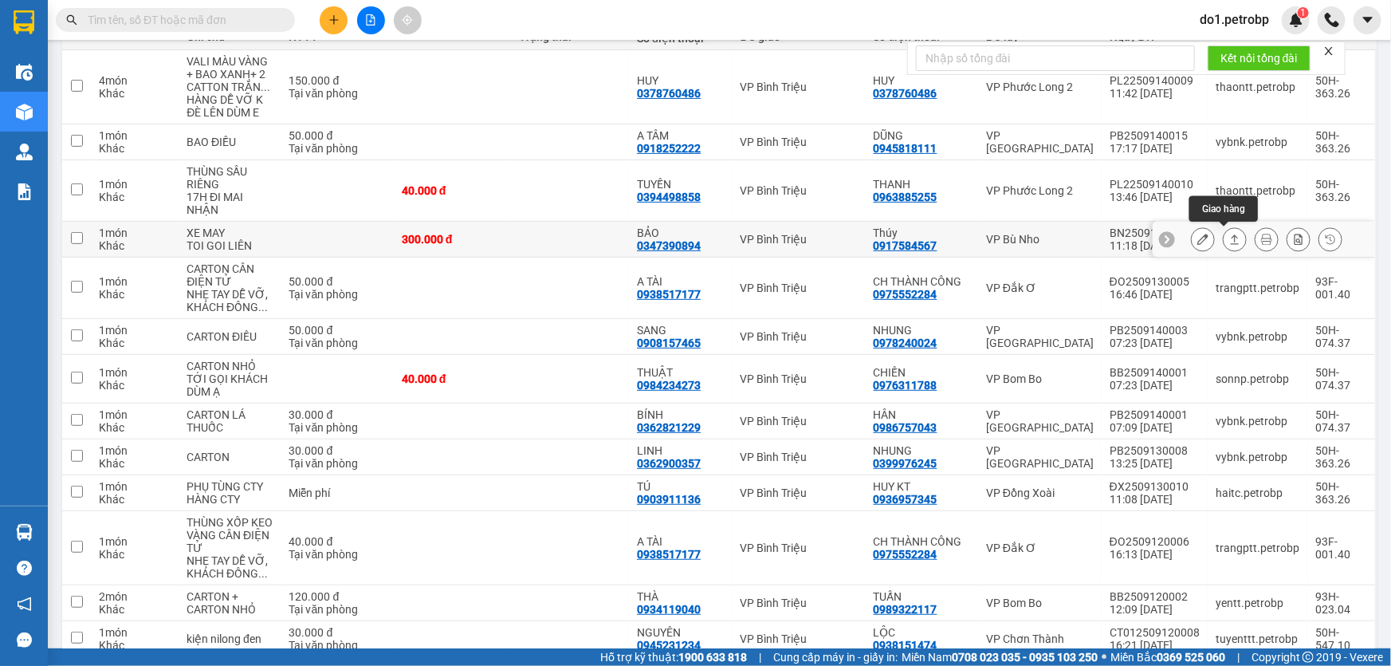
click at [1198, 239] on icon at bounding box center [1203, 239] width 11 height 11
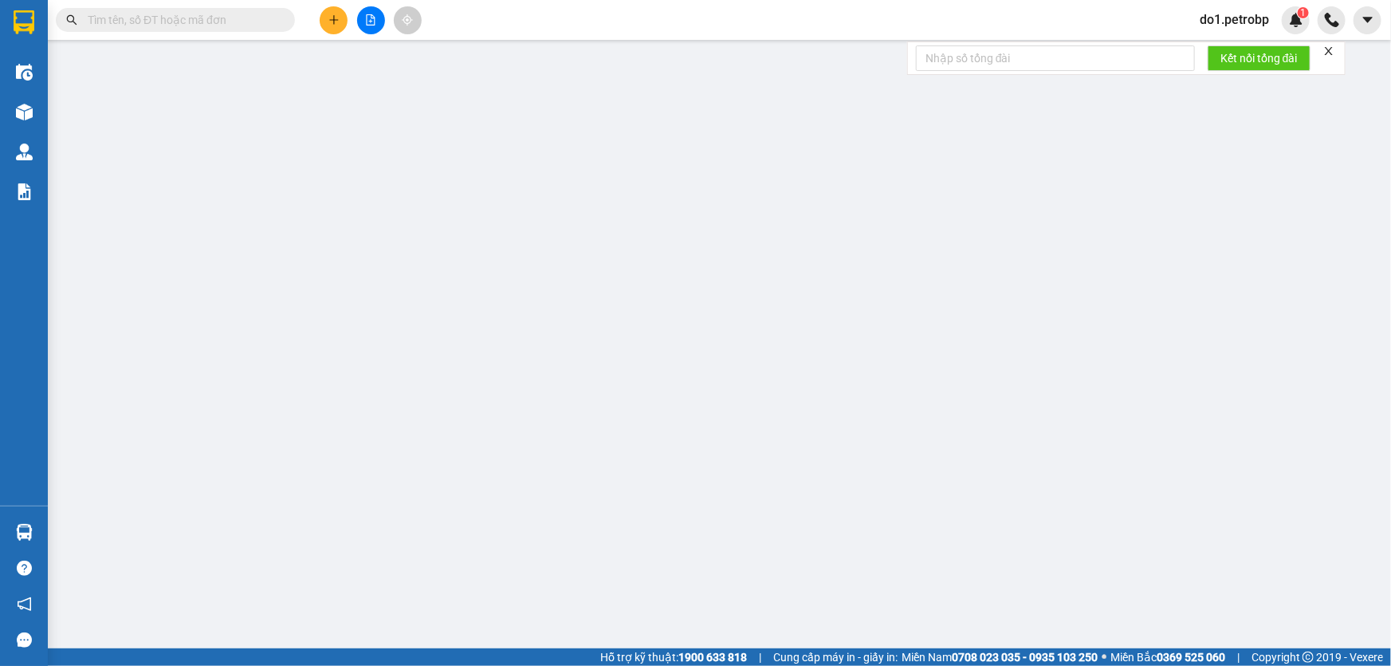
type input "0917584567"
type input "Thúy"
type input "0347390894"
type input "BẢO"
type input "300.000"
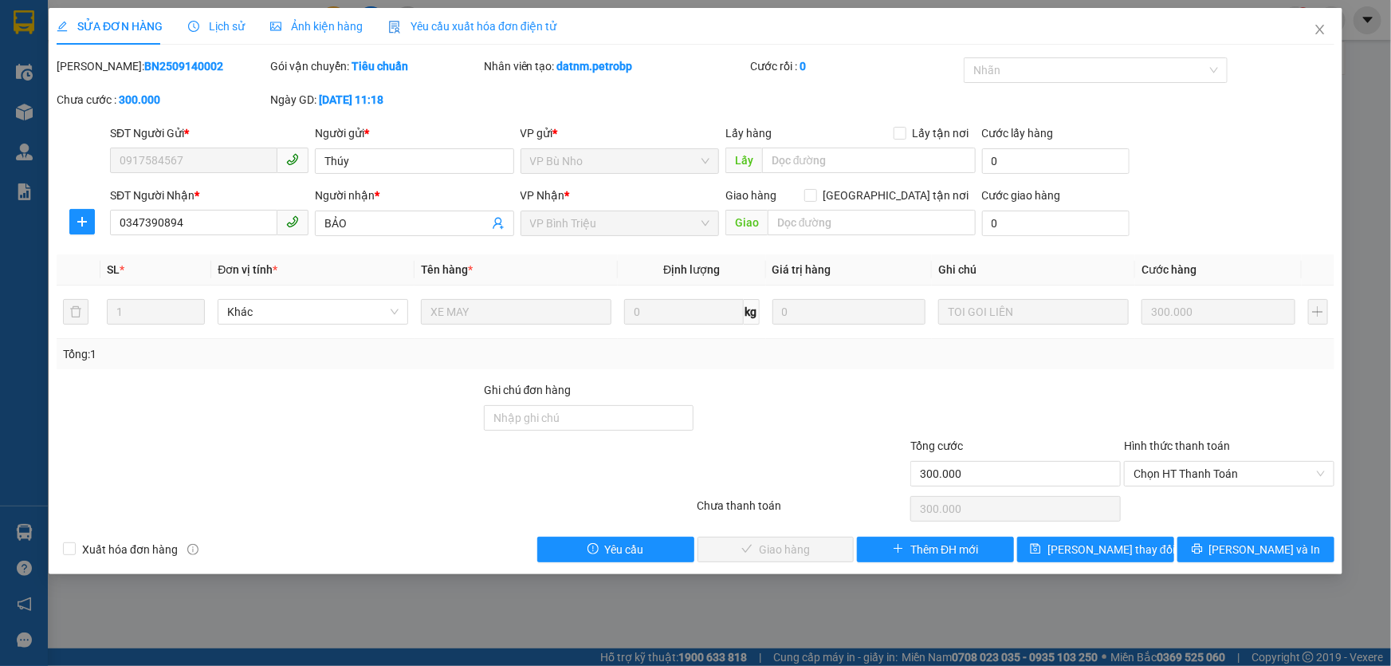
click at [146, 69] on b "BN2509140002" at bounding box center [183, 66] width 79 height 13
copy b "BN2509140002"
click at [1169, 464] on span "Chọn HT Thanh Toán" at bounding box center [1229, 474] width 191 height 24
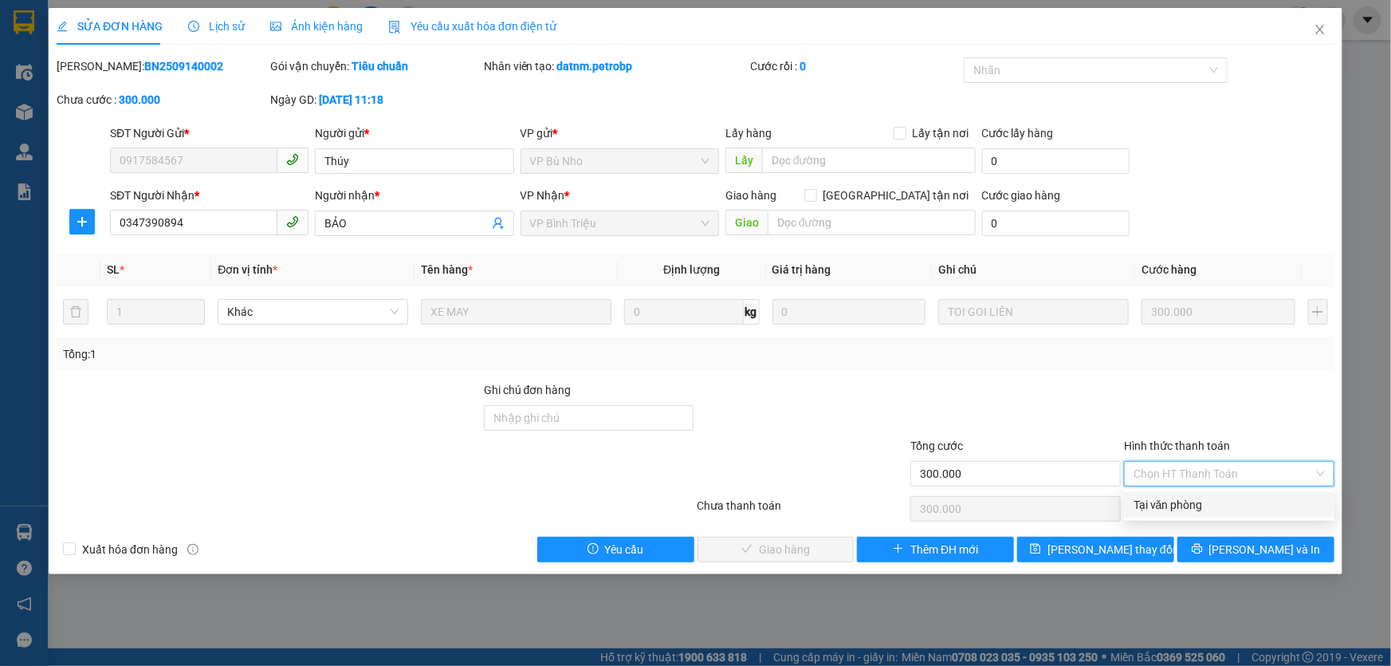
drag, startPoint x: 1171, startPoint y: 498, endPoint x: 1142, endPoint y: 505, distance: 30.4
click at [1171, 498] on div "Tại văn phòng" at bounding box center [1229, 505] width 191 height 18
type input "0"
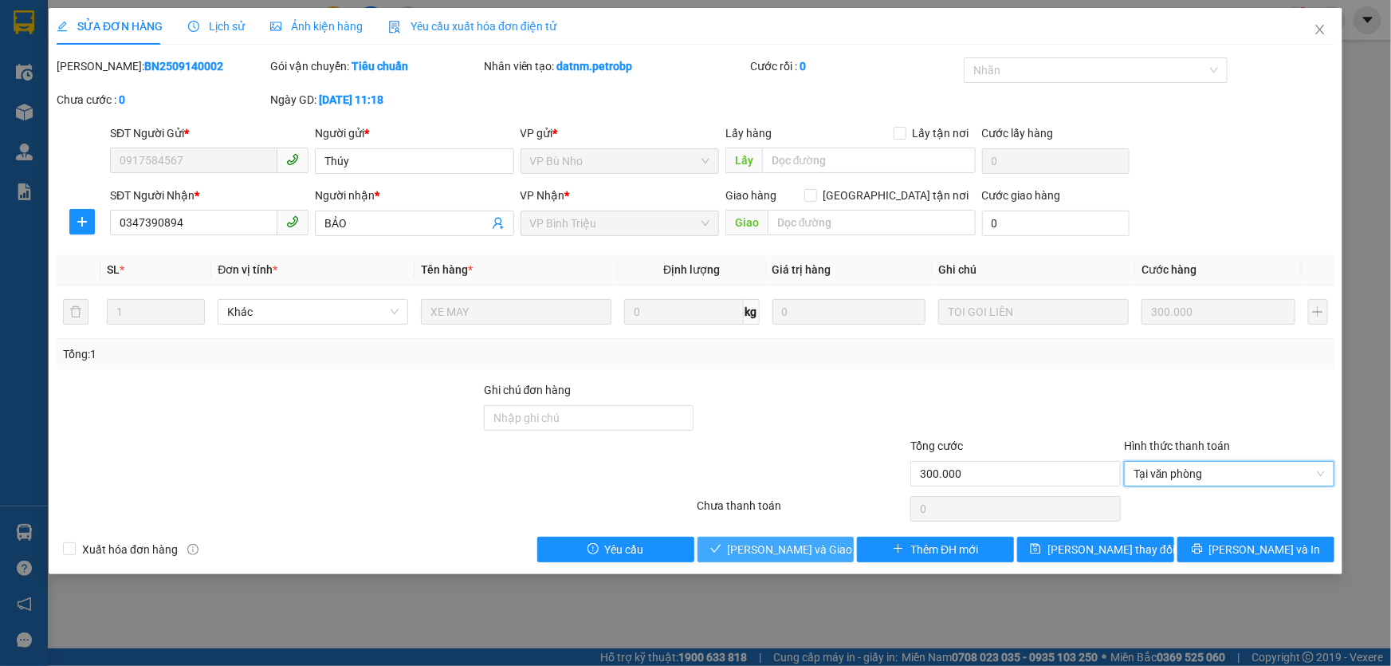
click at [805, 559] on button "[PERSON_NAME] và Giao hàng" at bounding box center [776, 550] width 157 height 26
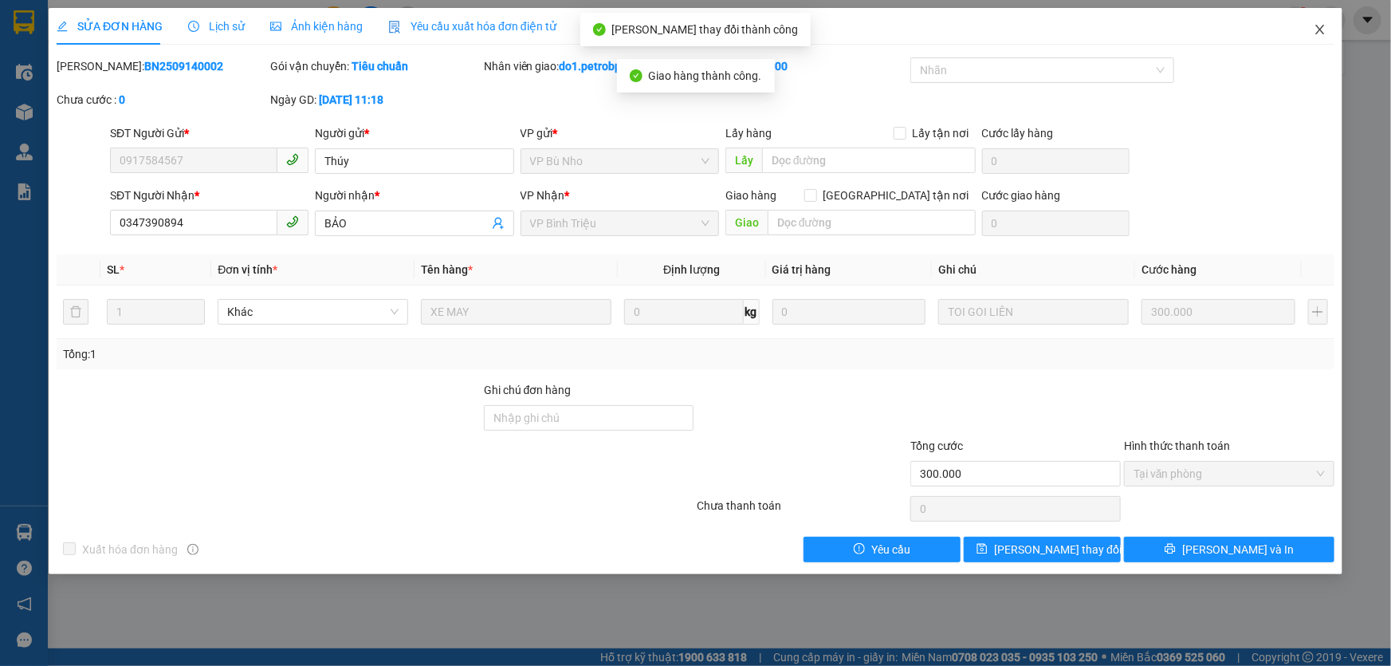
click at [1318, 30] on icon "close" at bounding box center [1320, 29] width 13 height 13
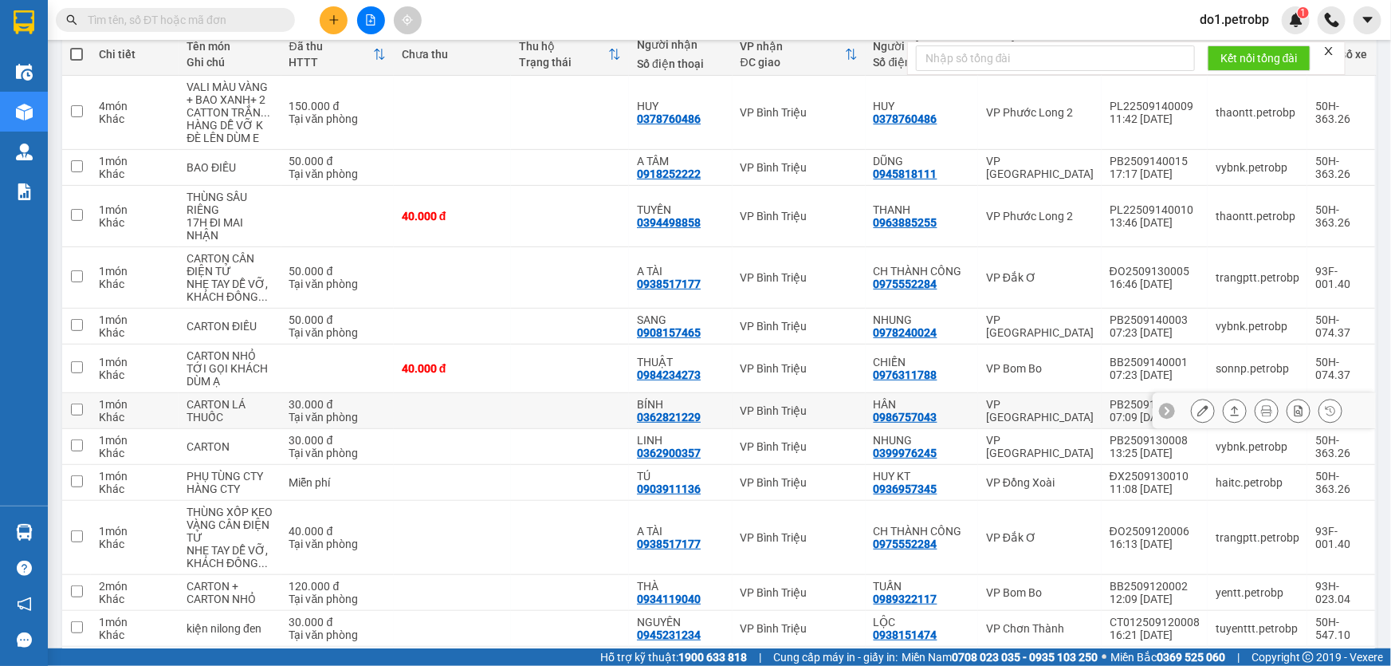
scroll to position [11, 0]
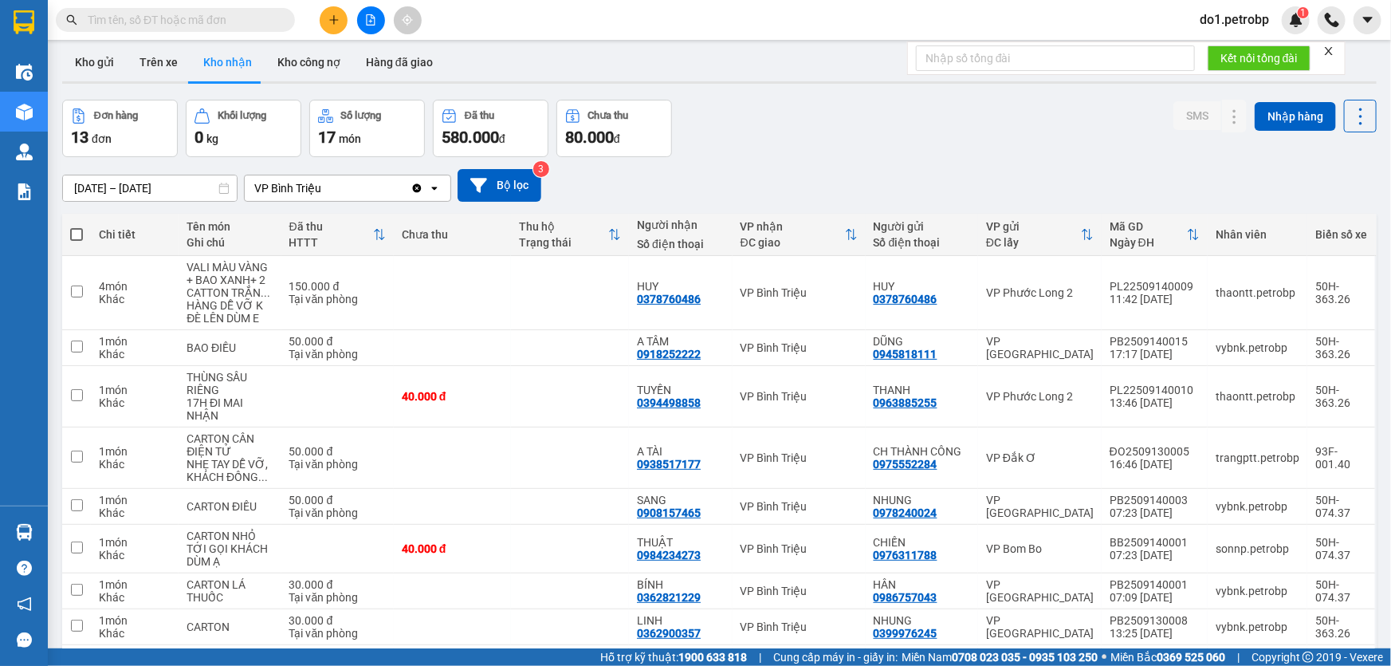
click at [142, 189] on input "[DATE] – [DATE]" at bounding box center [150, 188] width 174 height 26
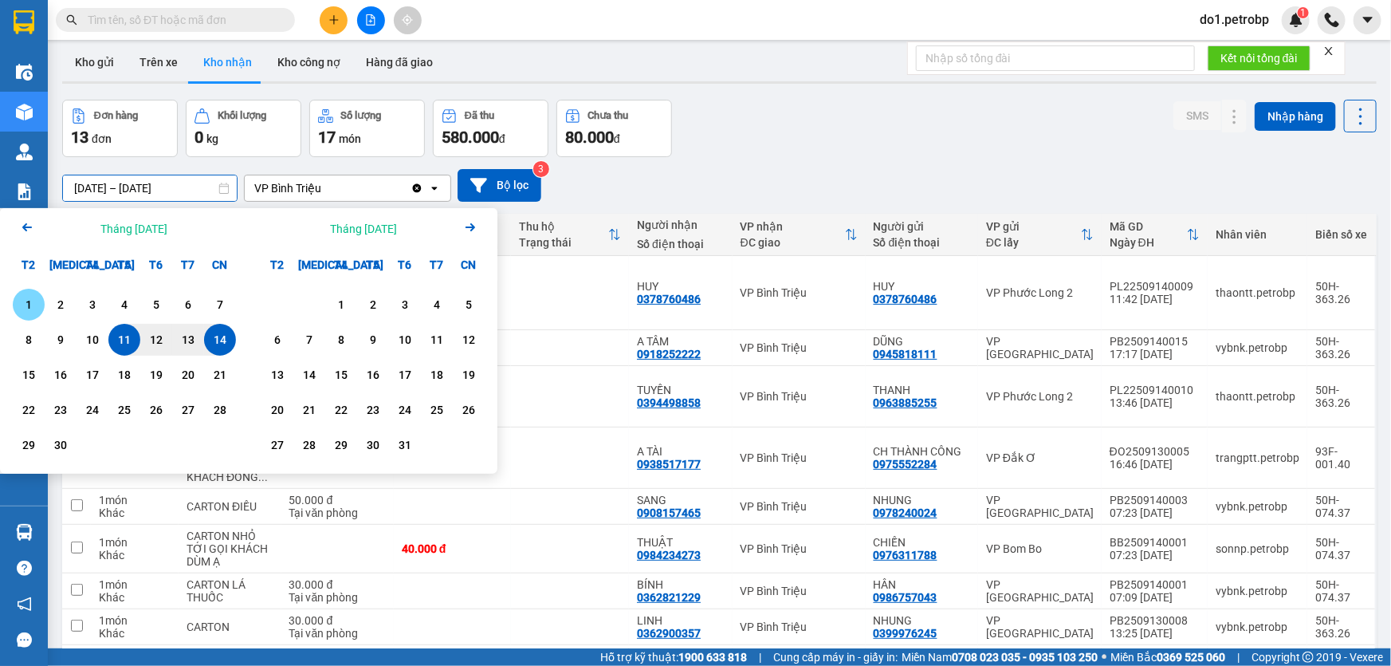
click at [25, 301] on div "1" at bounding box center [29, 304] width 22 height 19
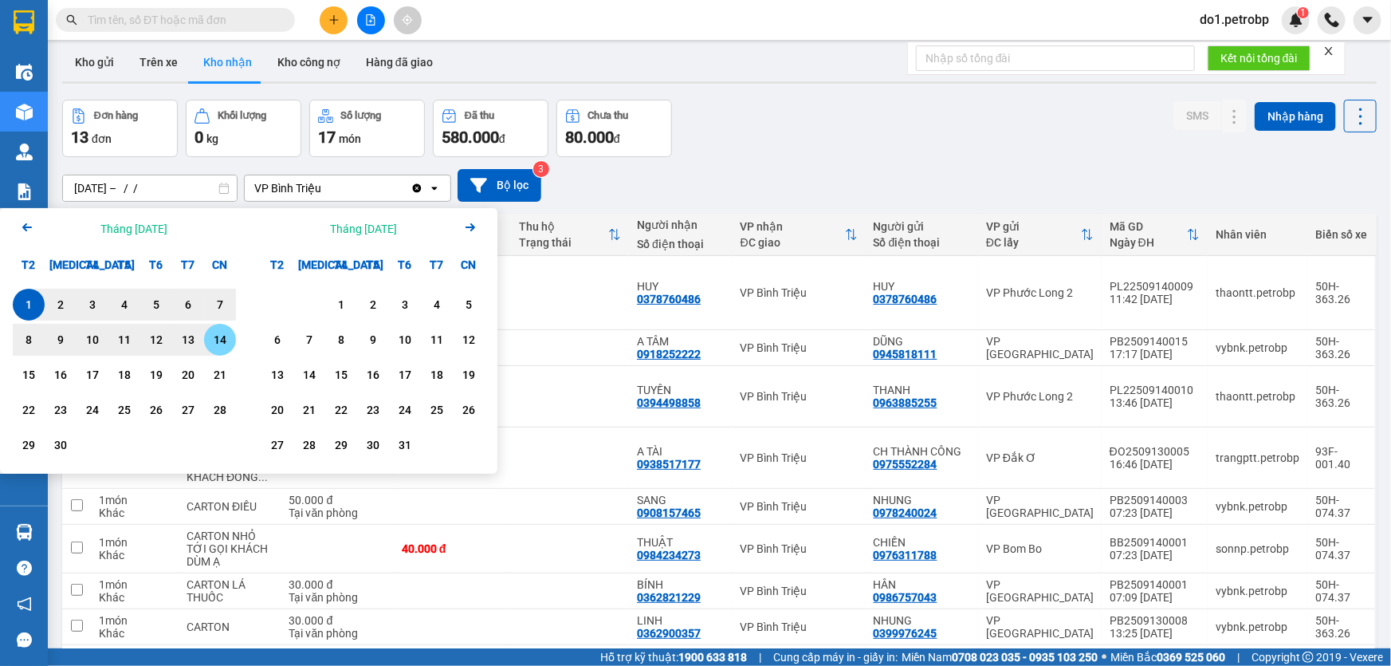
click at [218, 331] on div "14" at bounding box center [220, 339] width 22 height 19
type input "[DATE] – [DATE]"
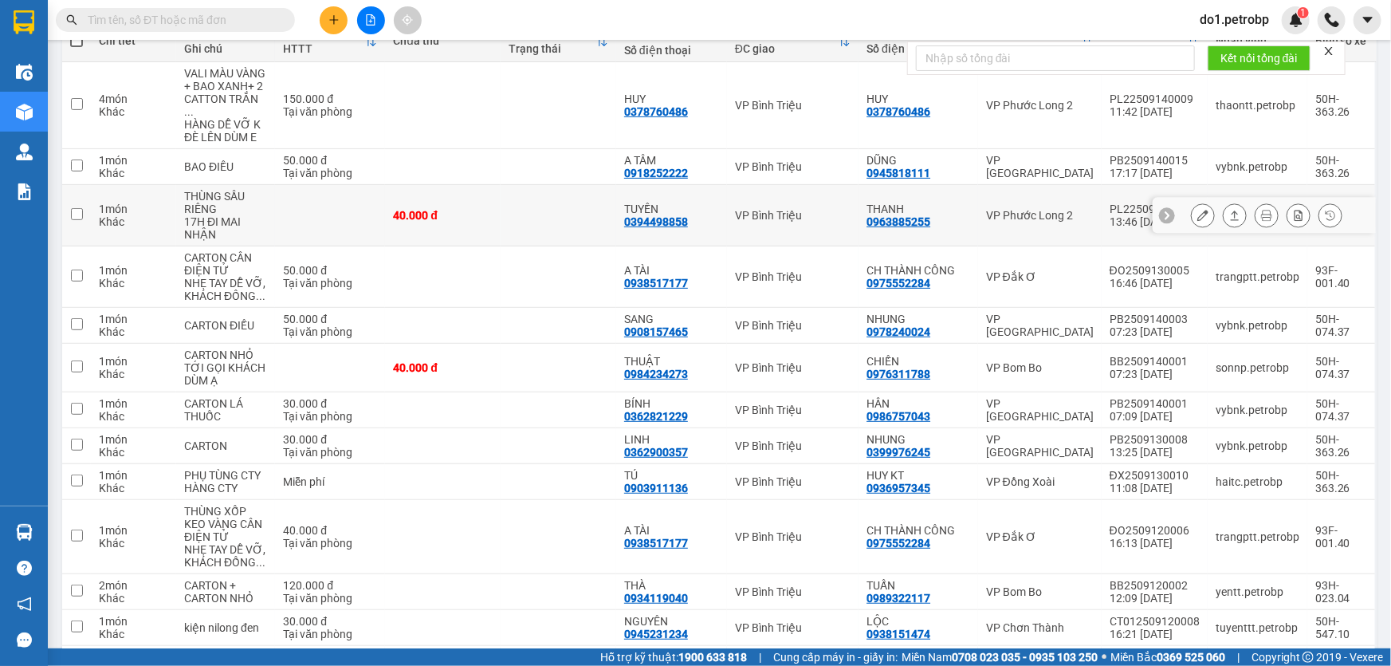
scroll to position [180, 0]
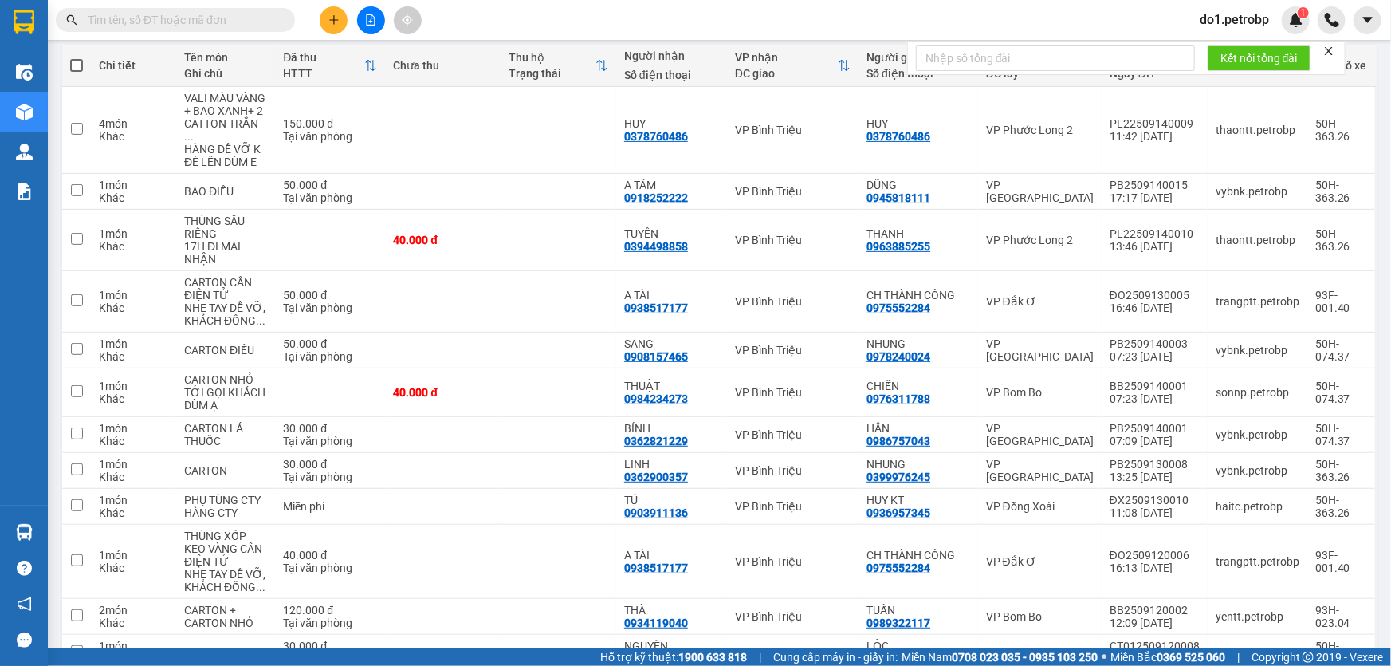
click at [1332, 53] on icon "close" at bounding box center [1329, 51] width 8 height 8
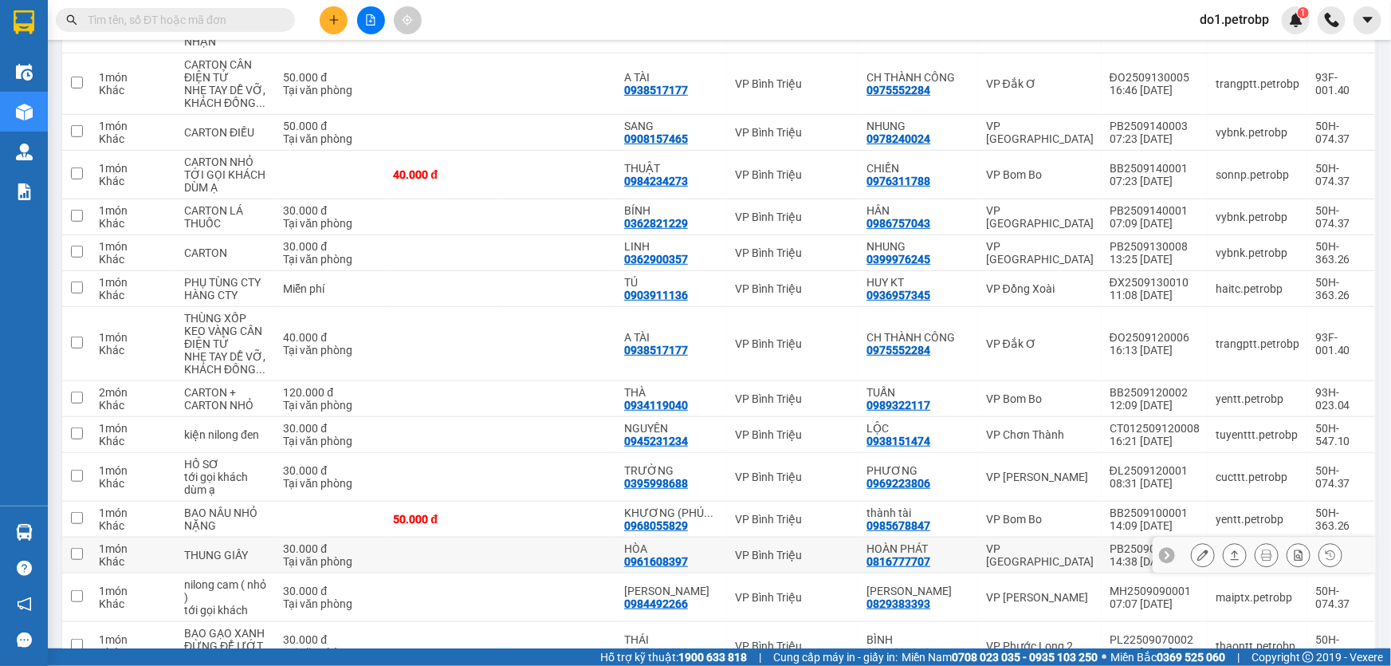
scroll to position [470, 0]
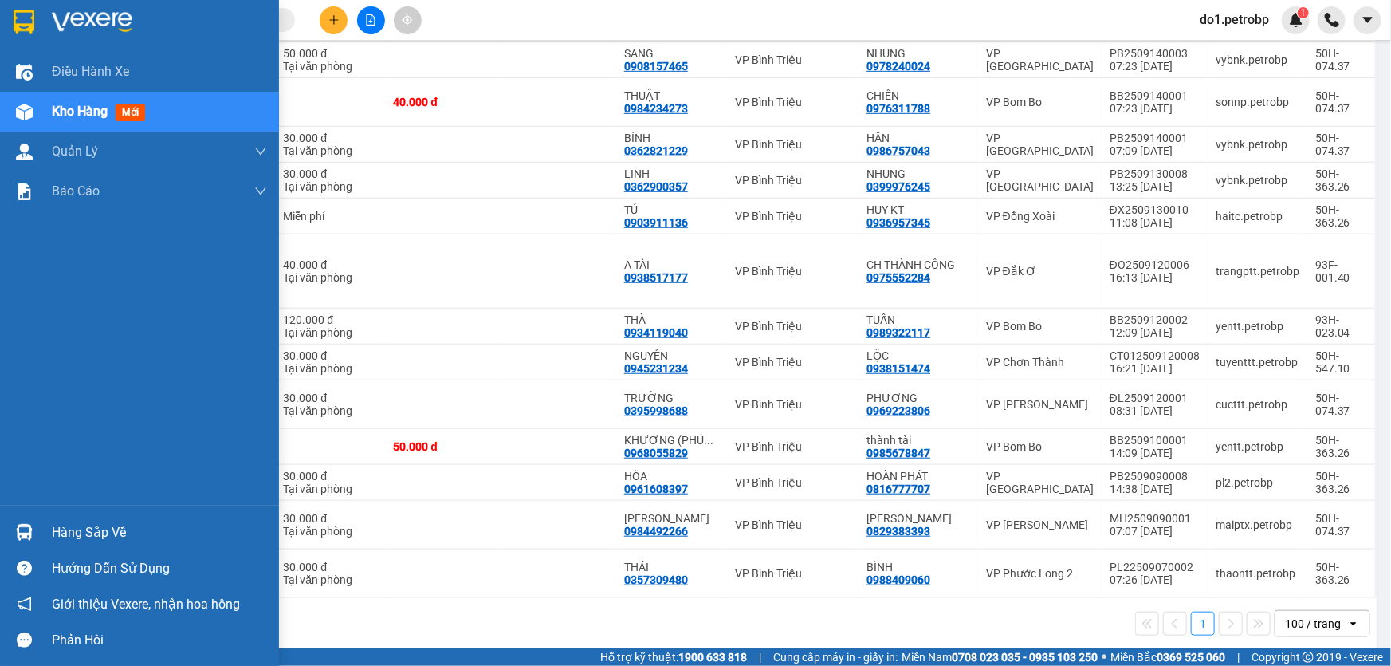
click at [6, 534] on div "Hàng sắp về" at bounding box center [139, 532] width 279 height 36
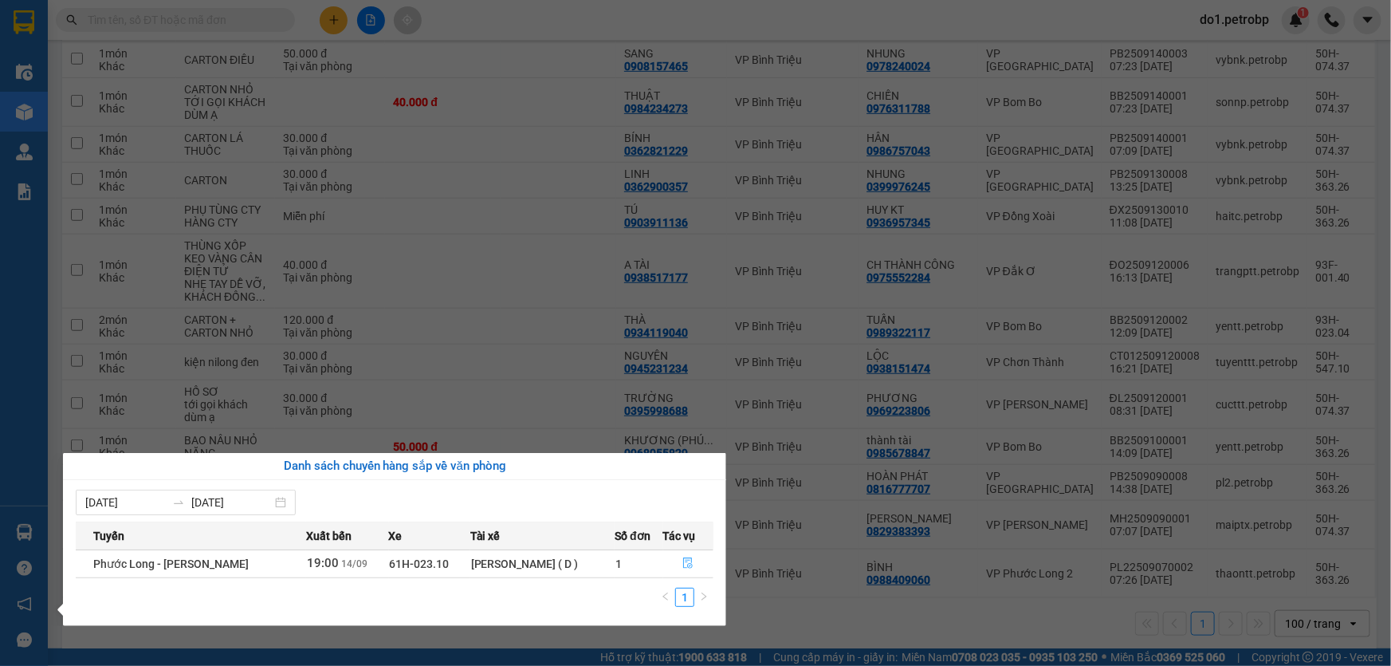
click at [684, 564] on icon "file-done" at bounding box center [689, 562] width 10 height 11
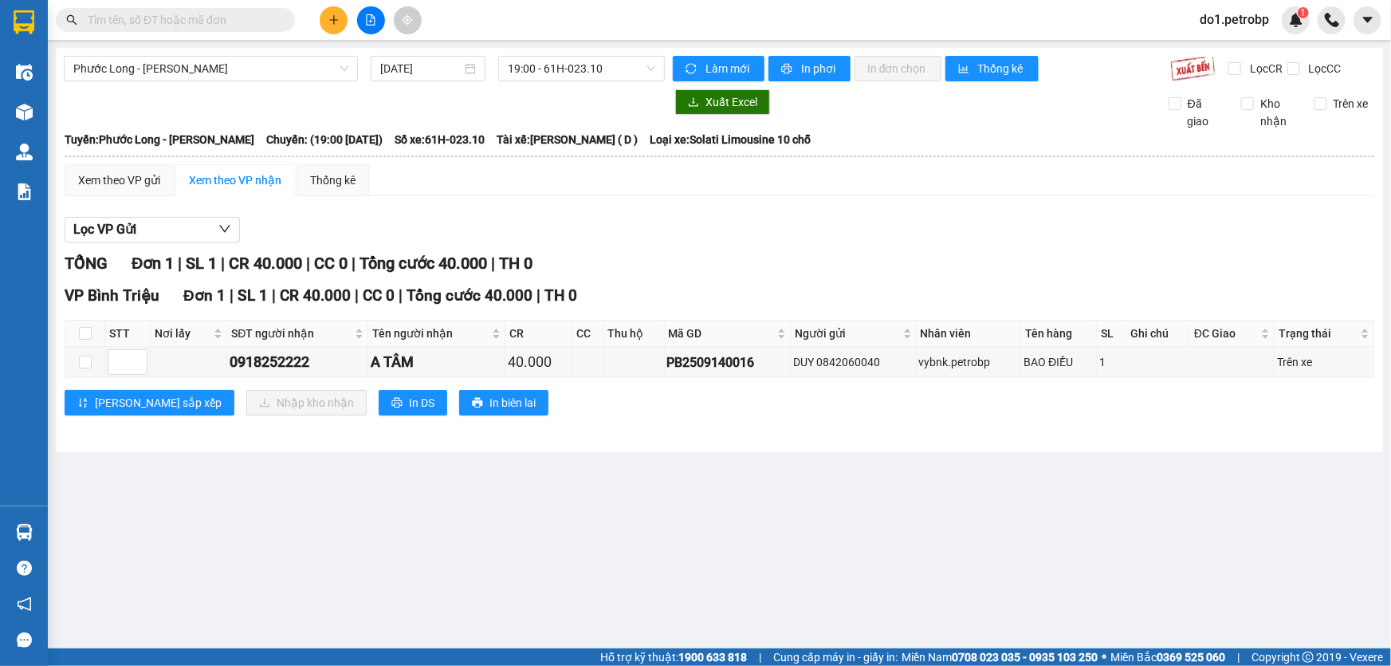
click at [137, 8] on span at bounding box center [175, 20] width 239 height 24
click at [135, 23] on input "text" at bounding box center [182, 20] width 188 height 18
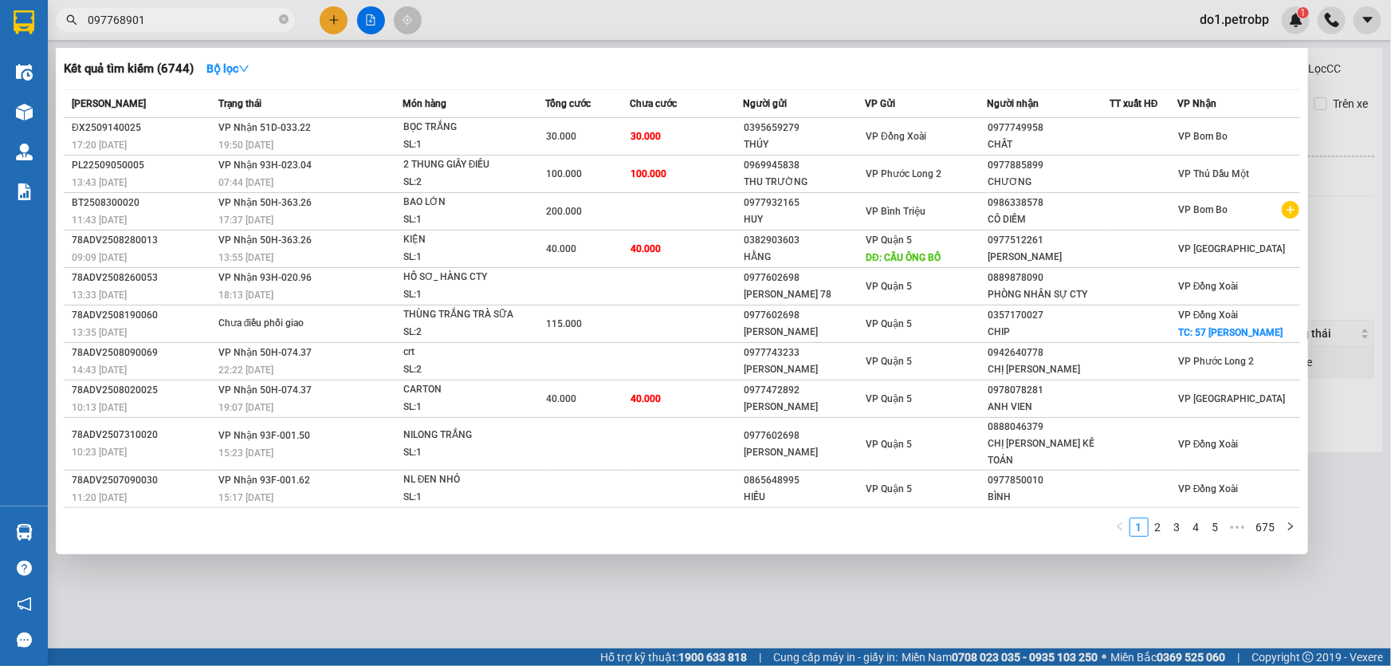
type input "0977689017"
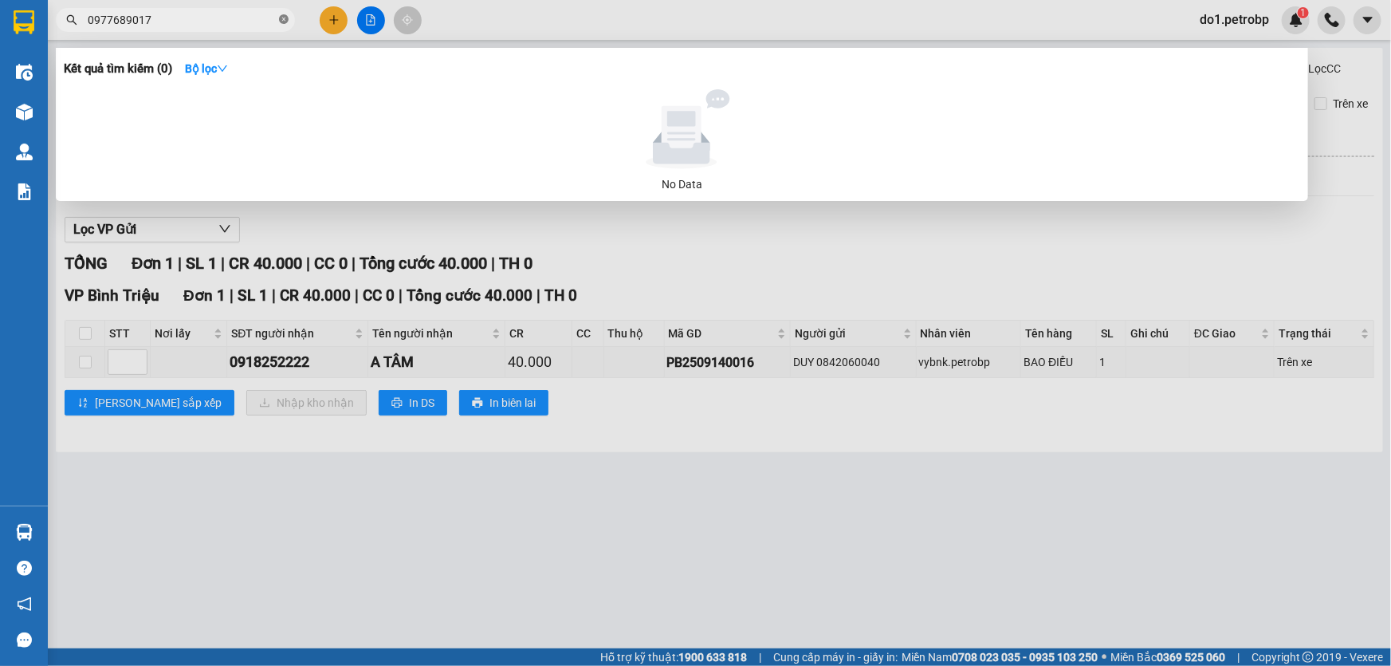
click at [283, 19] on icon "close-circle" at bounding box center [284, 19] width 10 height 10
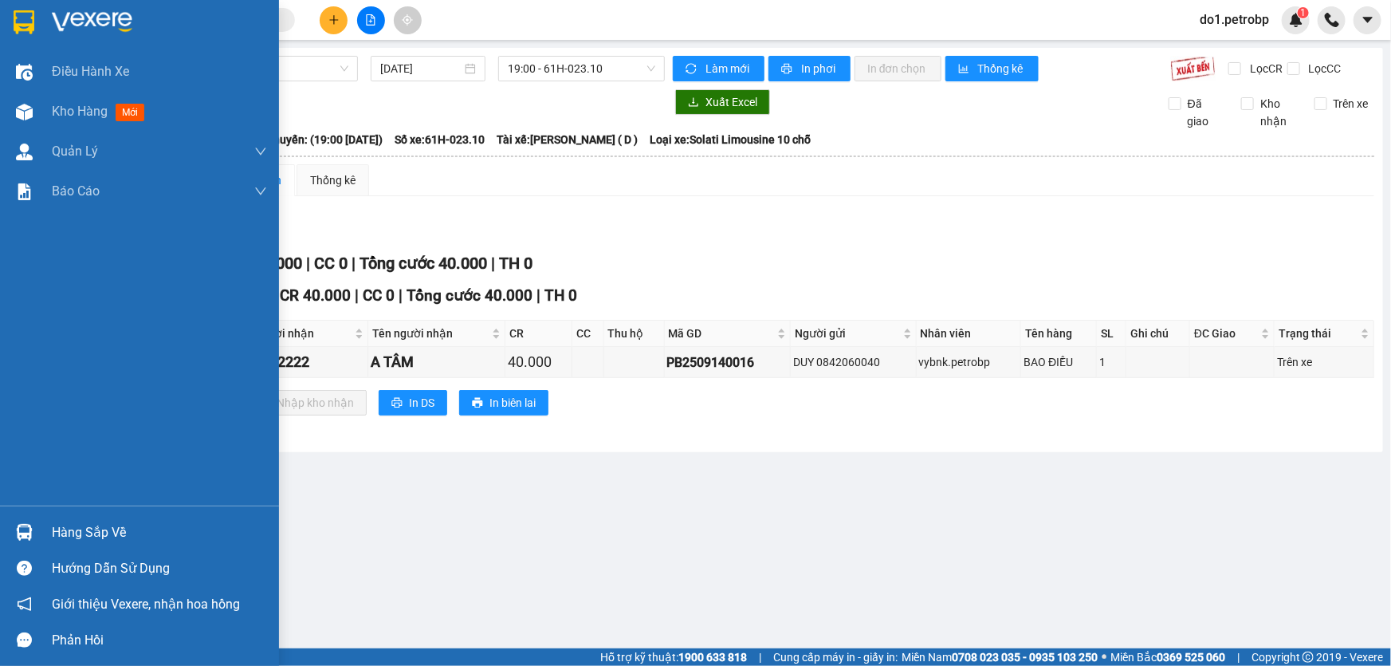
click at [14, 533] on div at bounding box center [24, 532] width 28 height 28
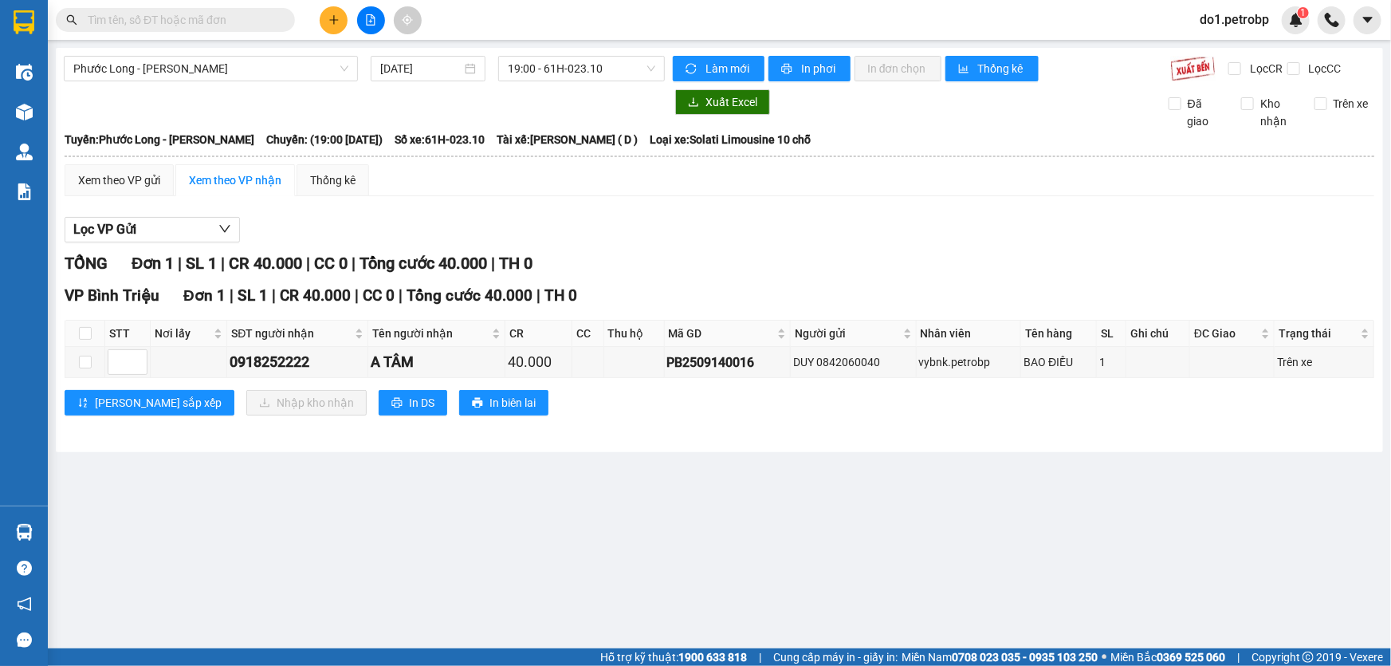
click at [873, 507] on section "Kết quả tìm kiếm ( 0 ) Bộ lọc No Data do1.petrobp 1 Điều hành xe Kho hàng mới Q…" at bounding box center [695, 333] width 1391 height 666
click at [81, 359] on input "checkbox" at bounding box center [85, 362] width 13 height 13
checkbox input "true"
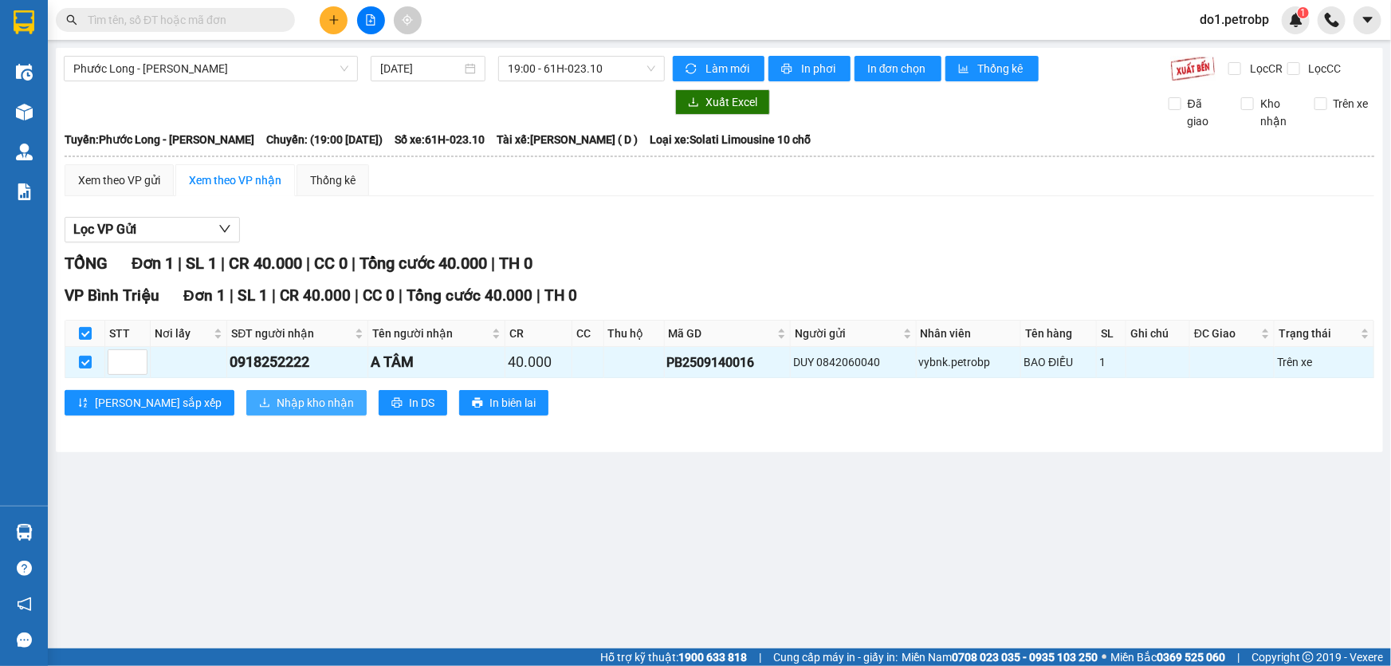
click at [246, 411] on button "Nhập kho nhận" at bounding box center [306, 403] width 120 height 26
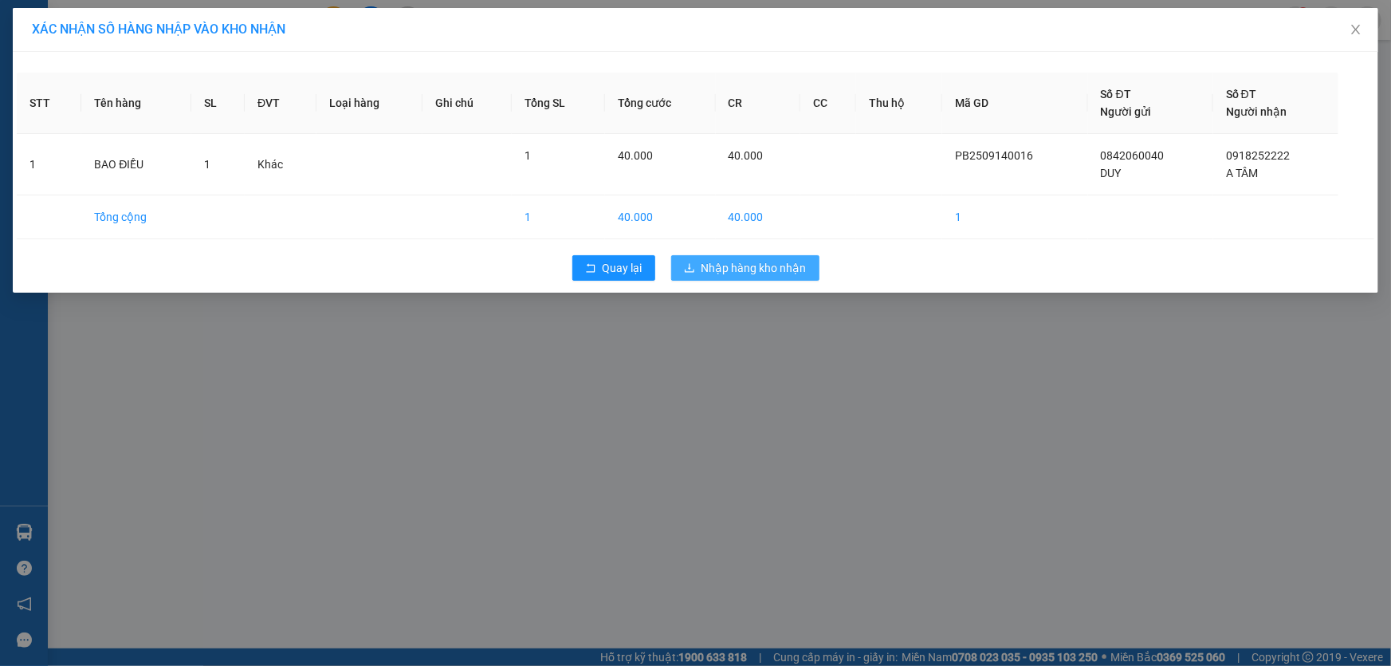
click at [781, 274] on span "Nhập hàng kho nhận" at bounding box center [754, 268] width 105 height 18
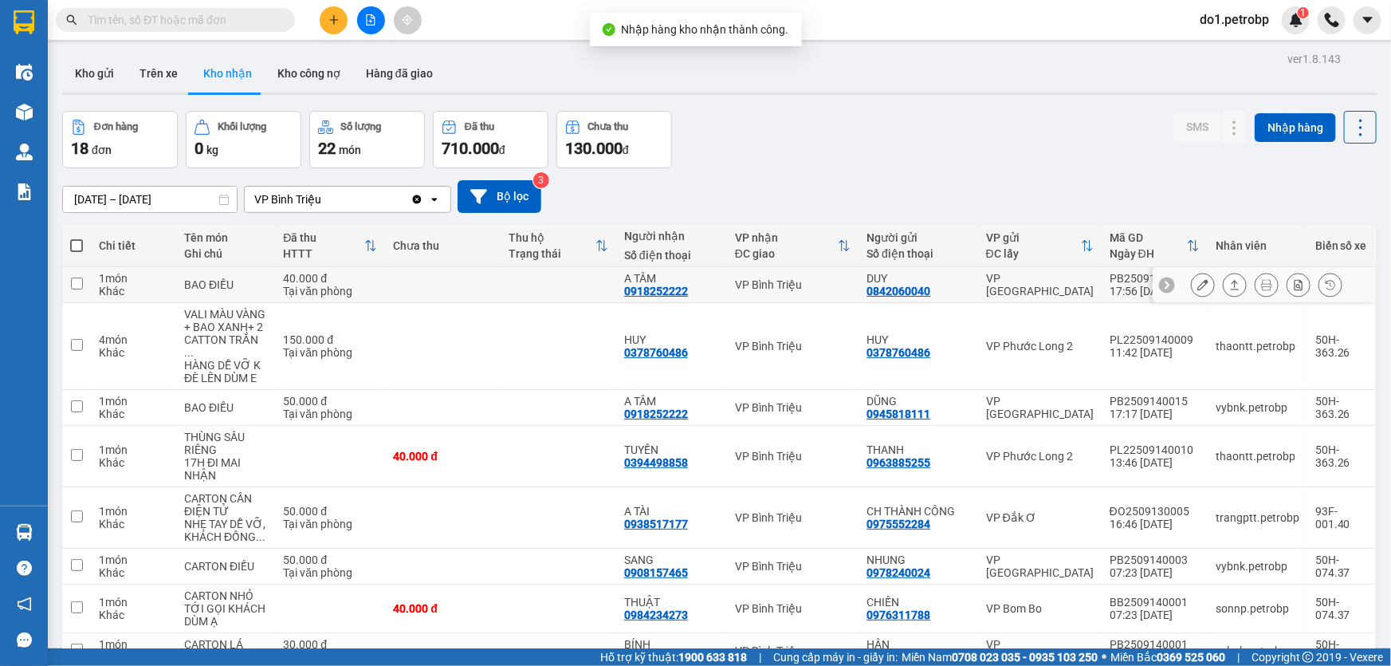
click at [1256, 284] on button at bounding box center [1267, 285] width 22 height 28
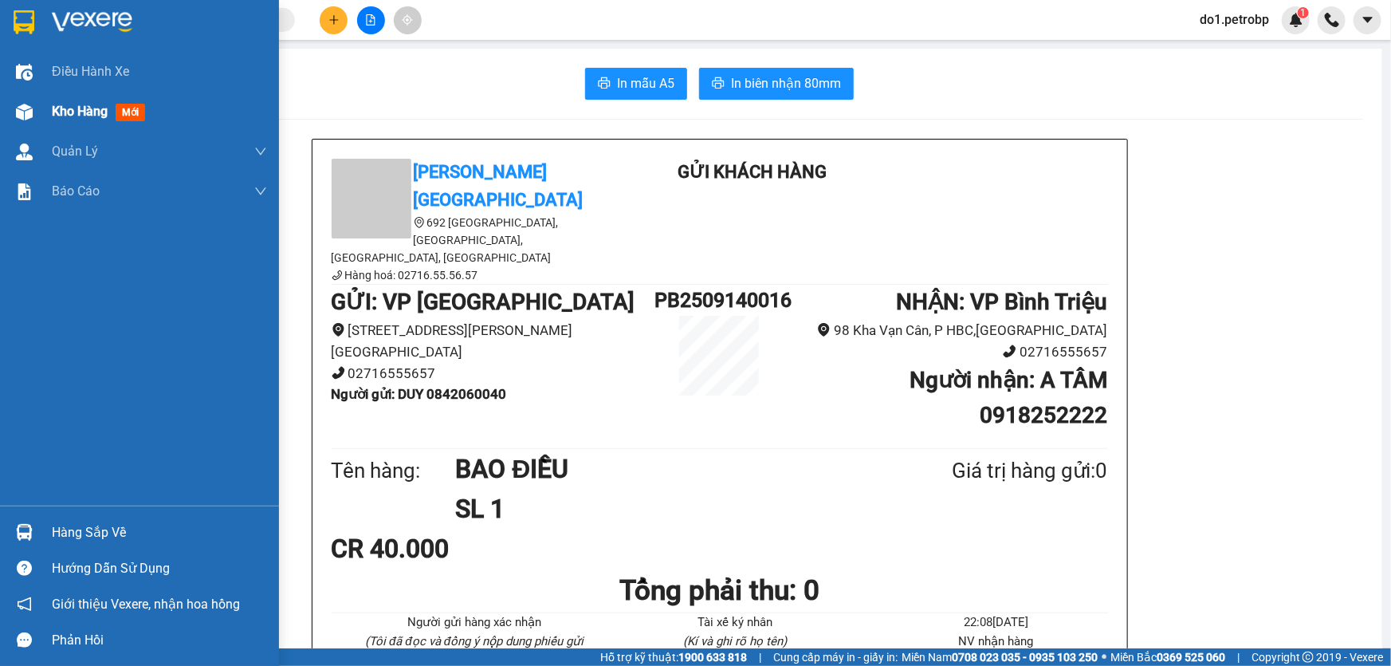
click at [5, 97] on div "Kho hàng mới" at bounding box center [139, 112] width 279 height 40
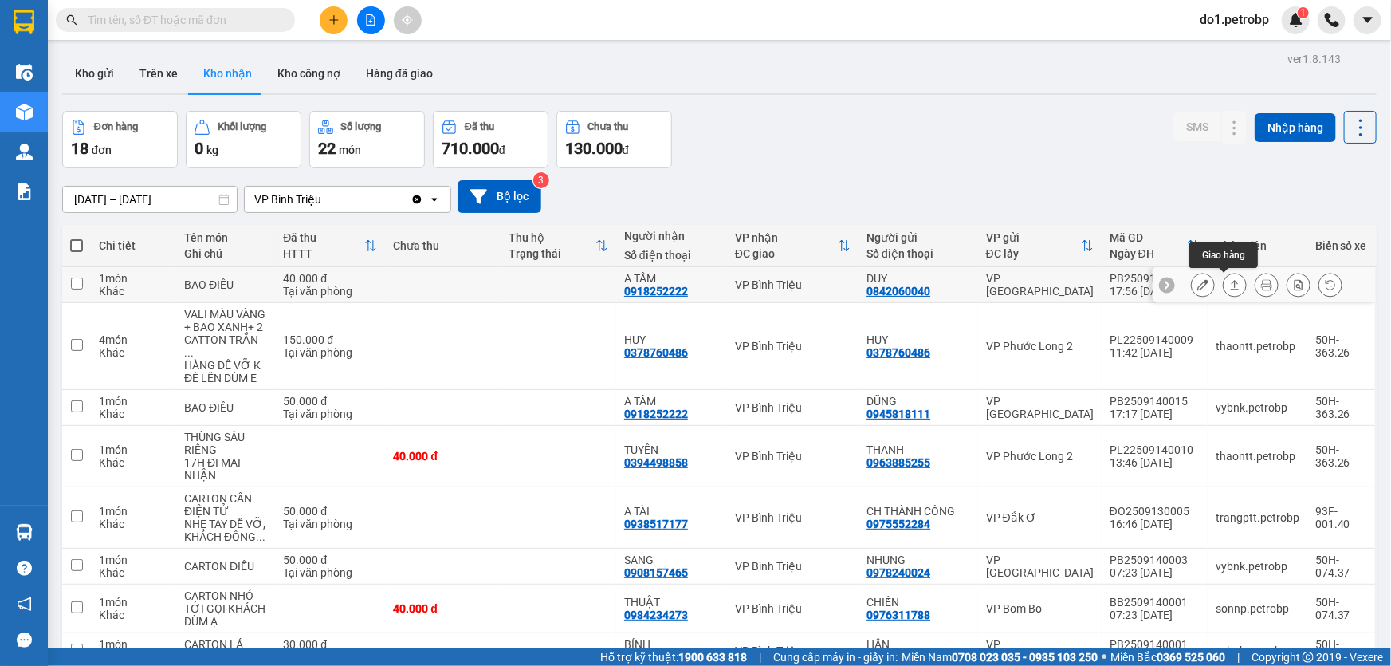
click at [1230, 285] on icon at bounding box center [1235, 284] width 11 height 11
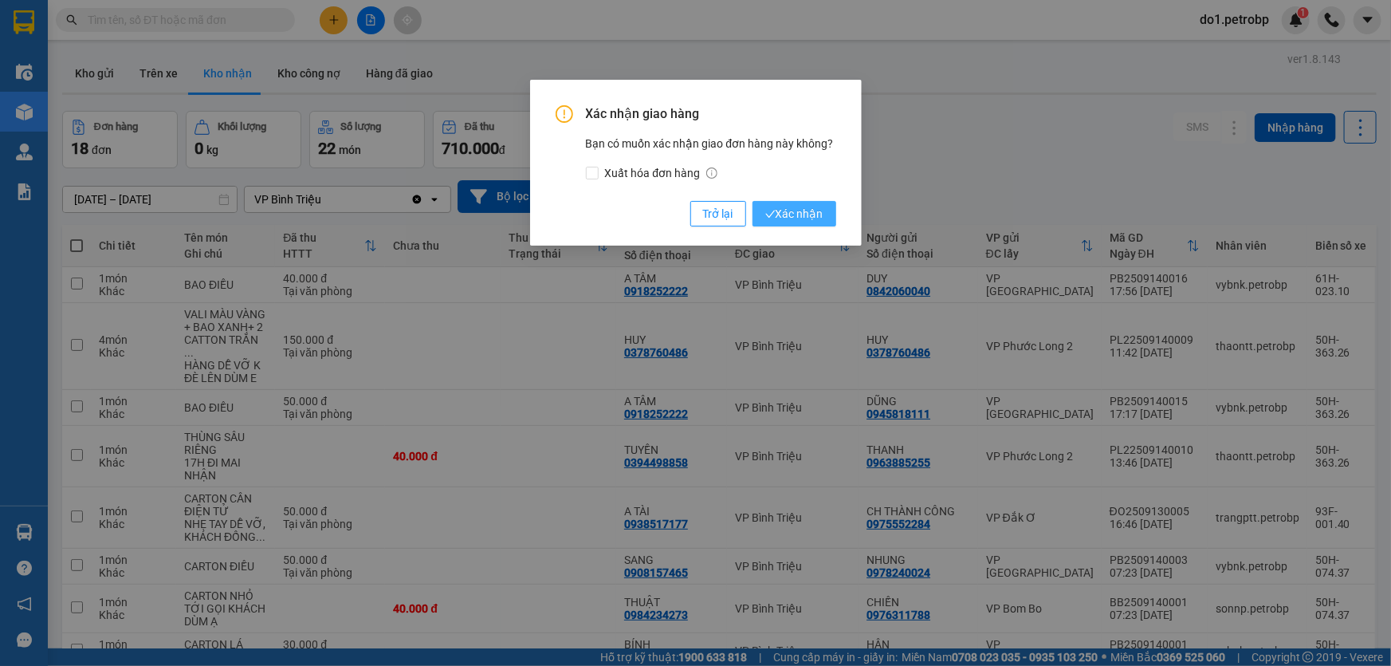
click at [820, 214] on span "Xác nhận" at bounding box center [794, 214] width 58 height 18
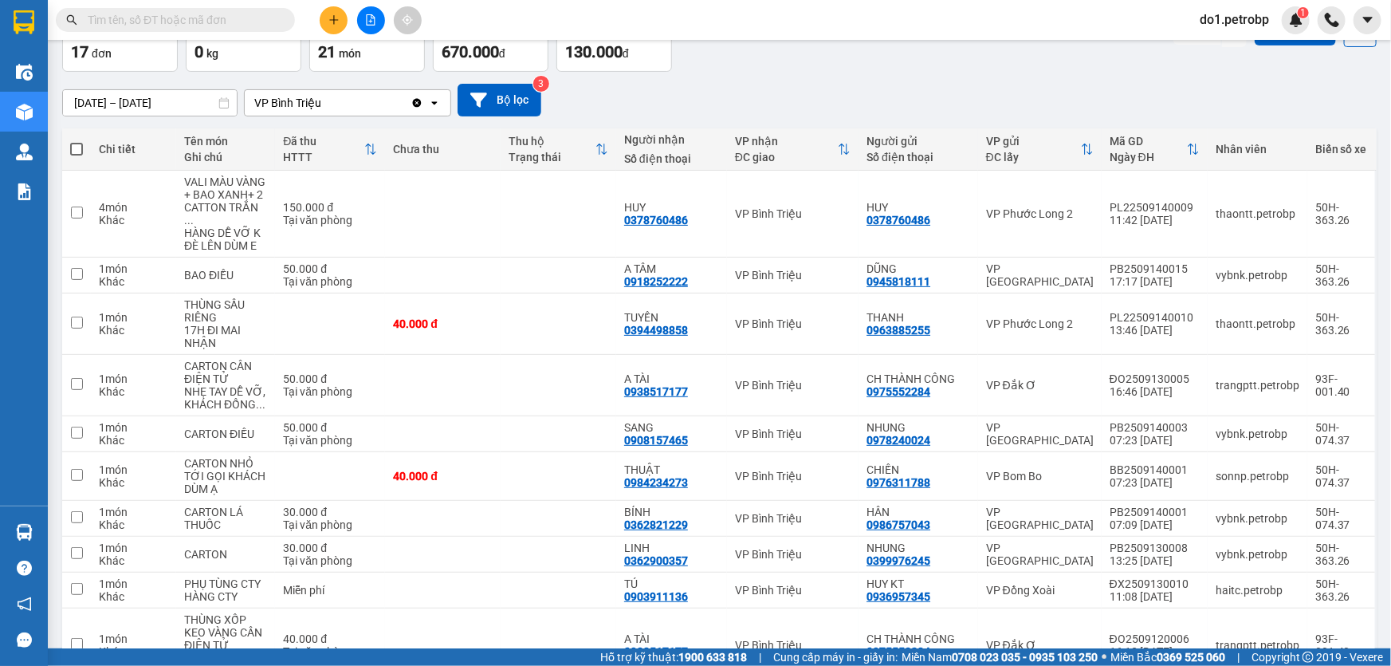
scroll to position [72, 0]
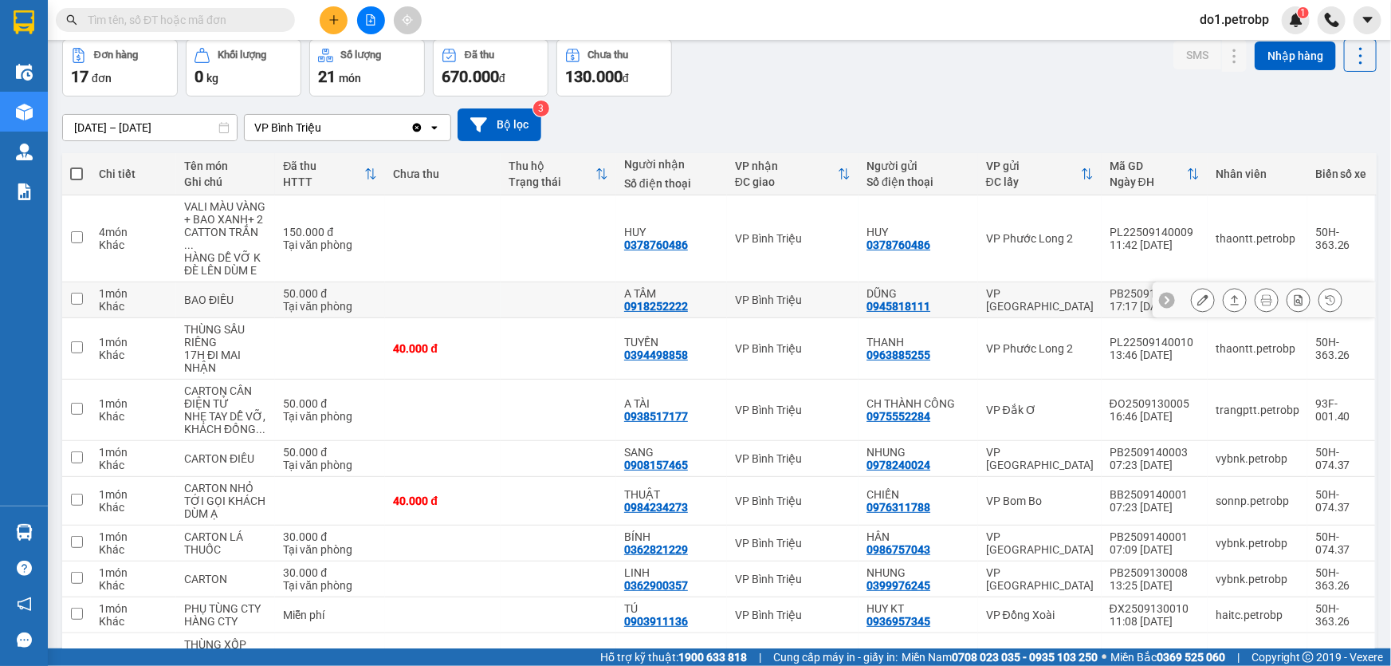
click at [1230, 294] on icon at bounding box center [1235, 299] width 11 height 11
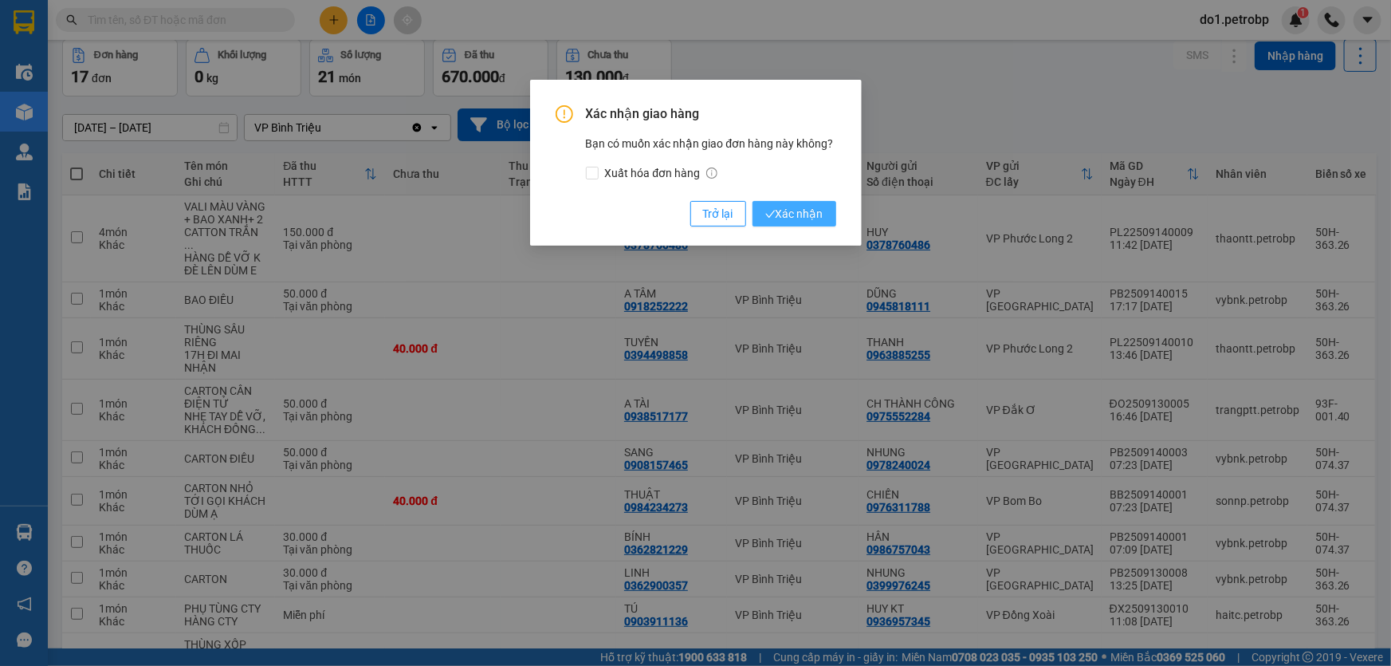
click at [789, 209] on span "Xác nhận" at bounding box center [794, 214] width 58 height 18
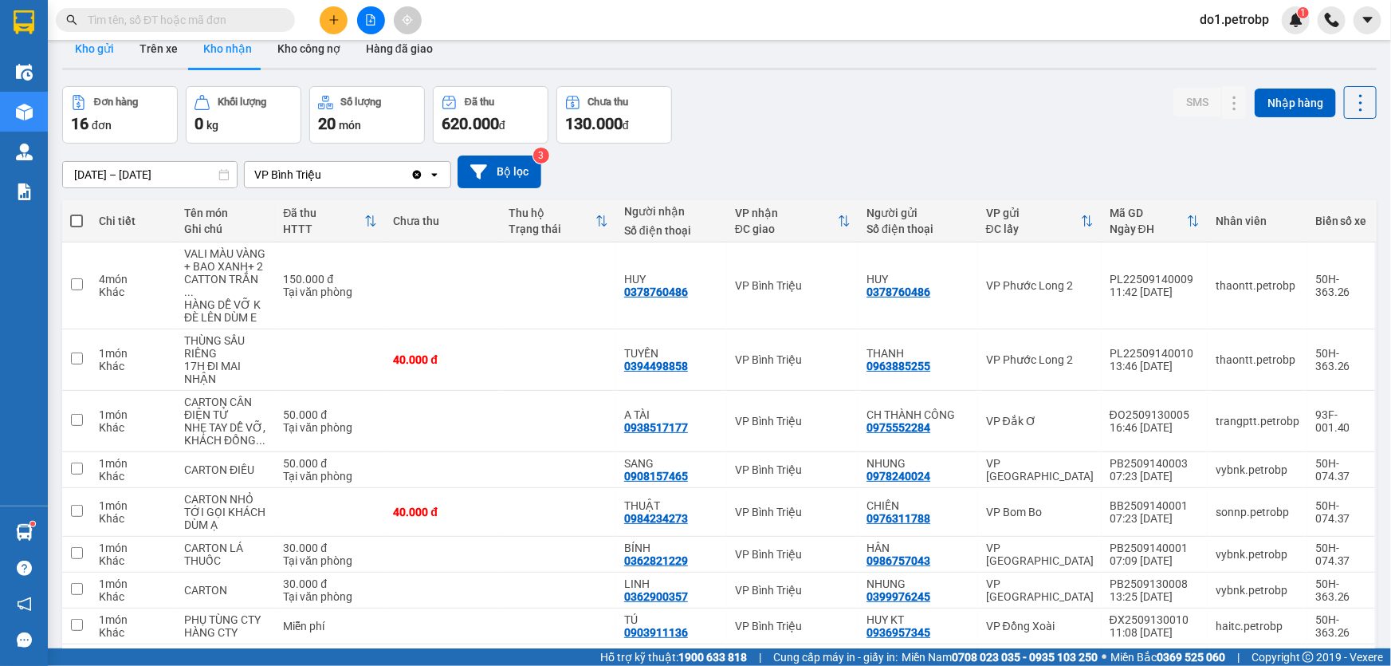
scroll to position [0, 0]
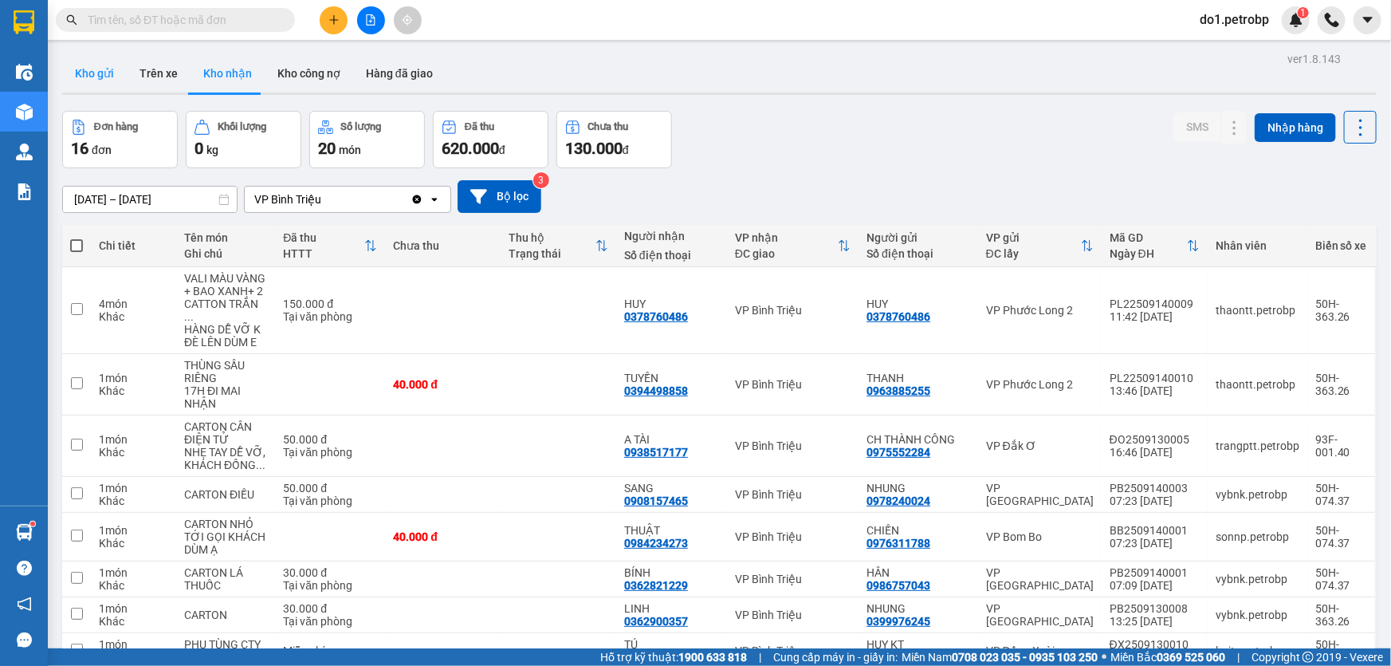
click at [82, 59] on button "Kho gửi" at bounding box center [94, 73] width 65 height 38
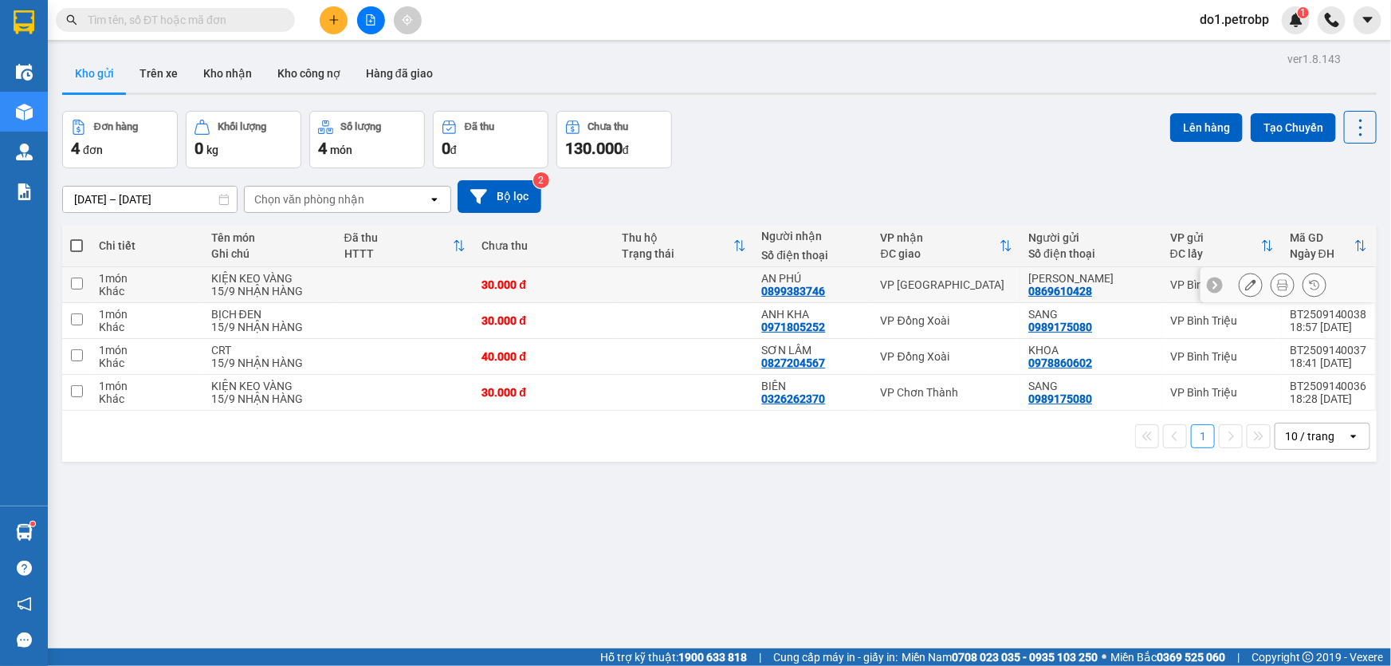
click at [683, 290] on td at bounding box center [684, 285] width 140 height 36
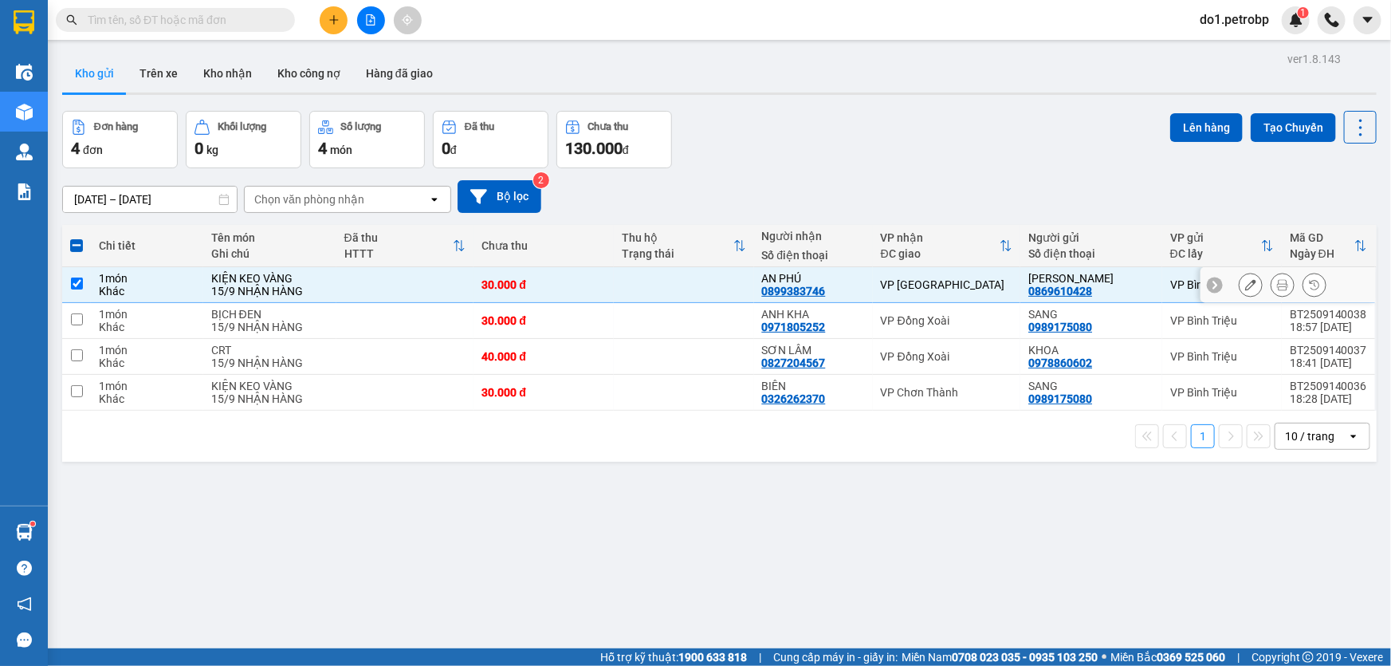
click at [962, 293] on td "VP [GEOGRAPHIC_DATA]" at bounding box center [947, 285] width 148 height 36
checkbox input "false"
